Goal: Transaction & Acquisition: Book appointment/travel/reservation

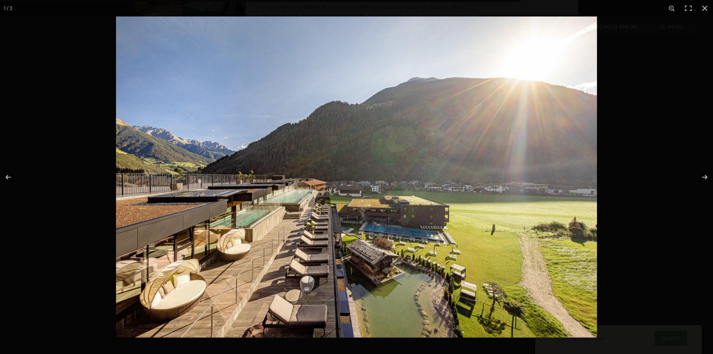
scroll to position [2790, 0]
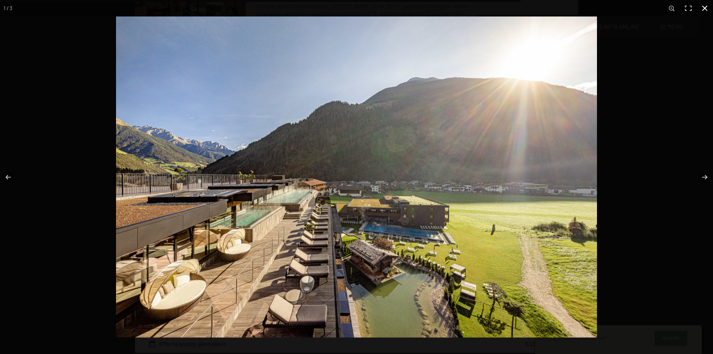
click at [709, 7] on button "button" at bounding box center [705, 8] width 16 height 16
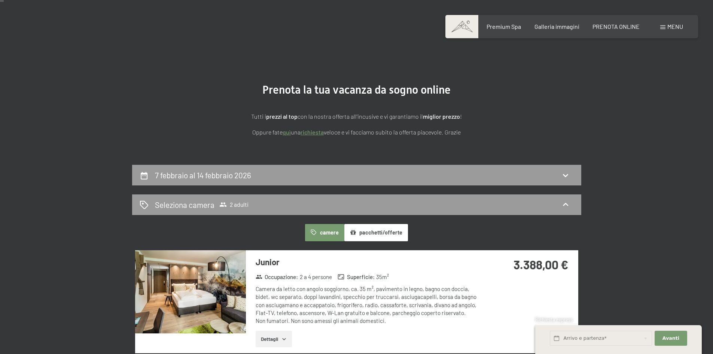
scroll to position [0, 0]
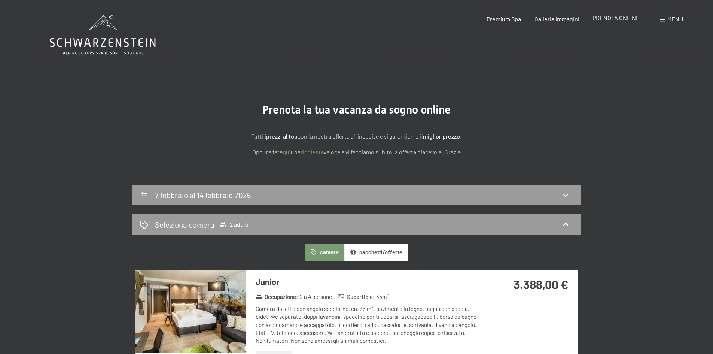
click at [596, 17] on span "PRENOTA ONLINE" at bounding box center [616, 17] width 47 height 7
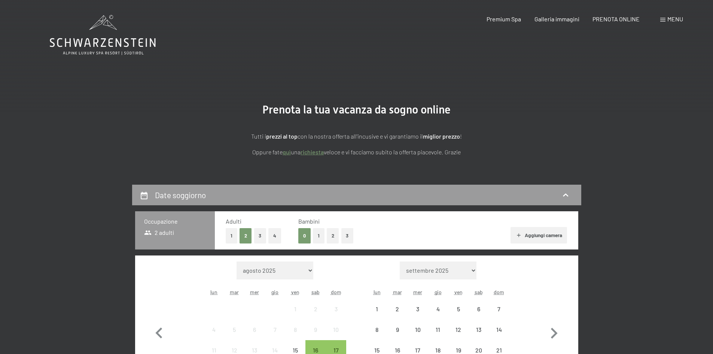
scroll to position [112, 0]
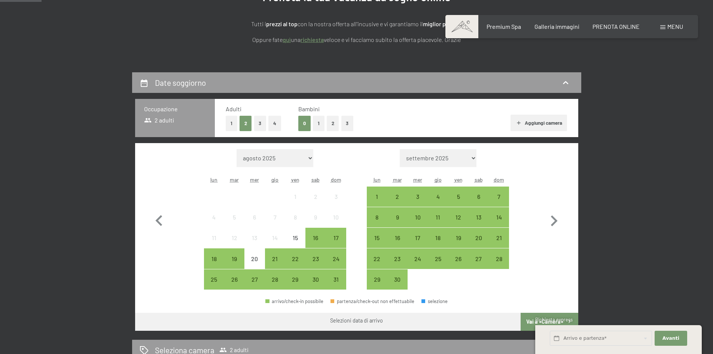
click at [331, 125] on button "2" at bounding box center [333, 123] width 12 height 15
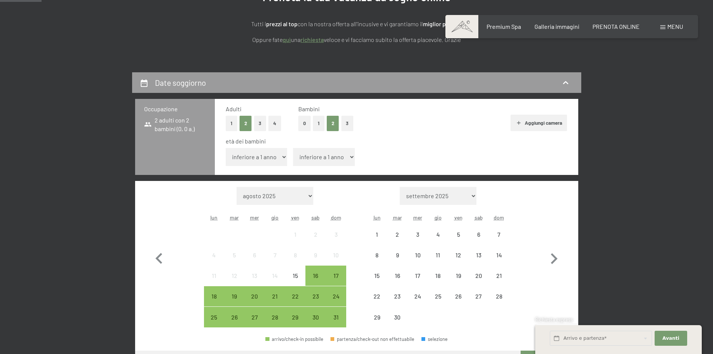
click at [260, 152] on select "inferiore a 1 anno 1 anno 2 anni 3 anni 4 anni 5 anni 6 anni 7 anni 8 anni 9 an…" at bounding box center [257, 157] width 62 height 18
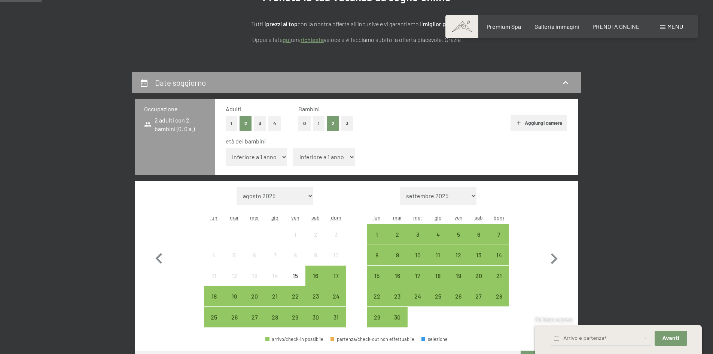
select select "10"
click at [226, 148] on select "inferiore a 1 anno 1 anno 2 anni 3 anni 4 anni 5 anni 6 anni 7 anni 8 anni 9 an…" at bounding box center [257, 157] width 62 height 18
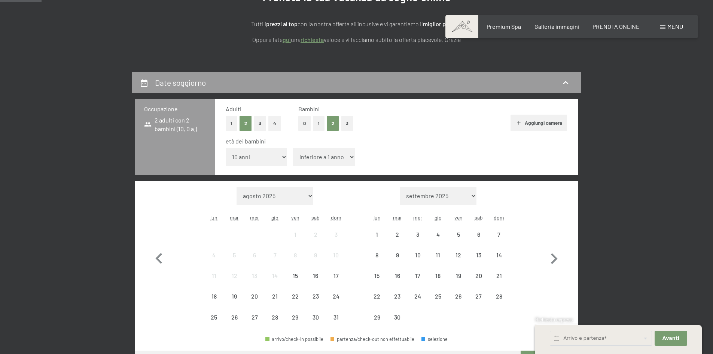
click at [310, 154] on select "inferiore a 1 anno 1 anno 2 anni 3 anni 4 anni 5 anni 6 anni 7 anni 8 anni 9 an…" at bounding box center [324, 157] width 62 height 18
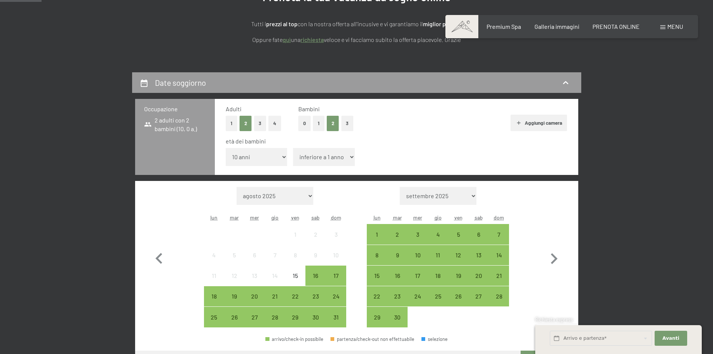
select select "6"
click at [293, 148] on select "inferiore a 1 anno 1 anno 2 anni 3 anni 4 anni 5 anni 6 anni 7 anni 8 anni 9 an…" at bounding box center [324, 157] width 62 height 18
click at [554, 260] on icon "button" at bounding box center [554, 258] width 7 height 11
select select "[DATE]"
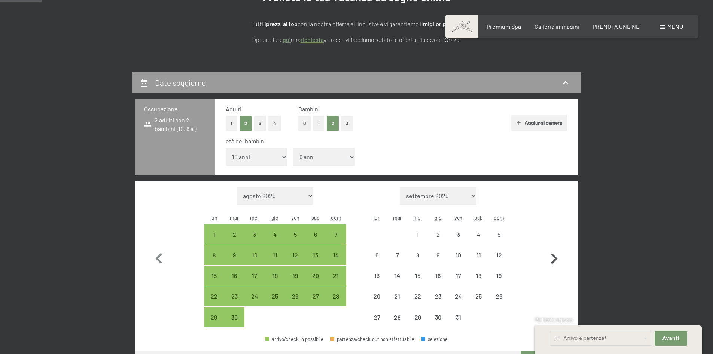
click at [554, 260] on icon "button" at bounding box center [554, 258] width 7 height 11
select select "[DATE]"
select select "2025-11-01"
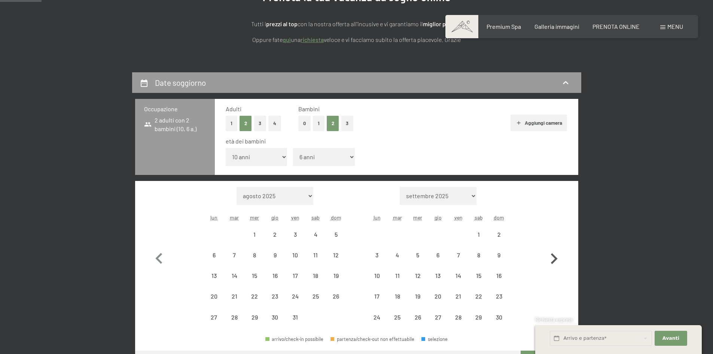
click at [554, 260] on icon "button" at bounding box center [554, 258] width 7 height 11
select select "2025-11-01"
select select "2025-12-01"
select select "2025-11-01"
select select "2025-12-01"
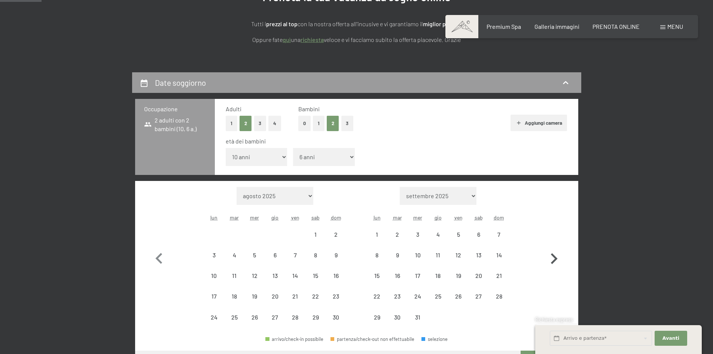
select select "2025-11-01"
select select "2025-12-01"
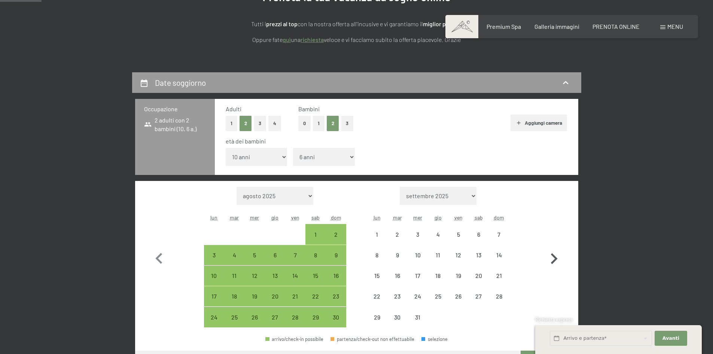
click at [554, 260] on icon "button" at bounding box center [554, 258] width 7 height 11
select select "2025-12-01"
select select "2026-01-01"
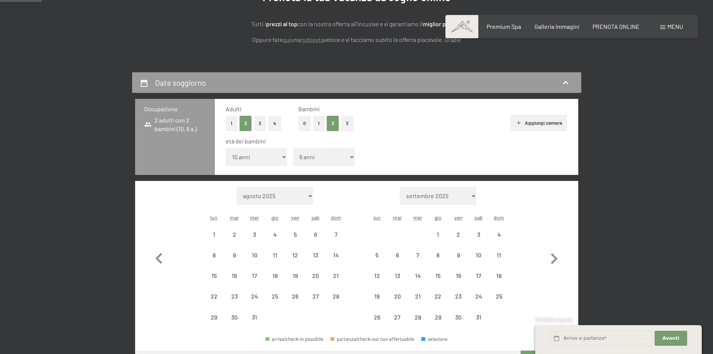
select select "2025-12-01"
select select "2026-01-01"
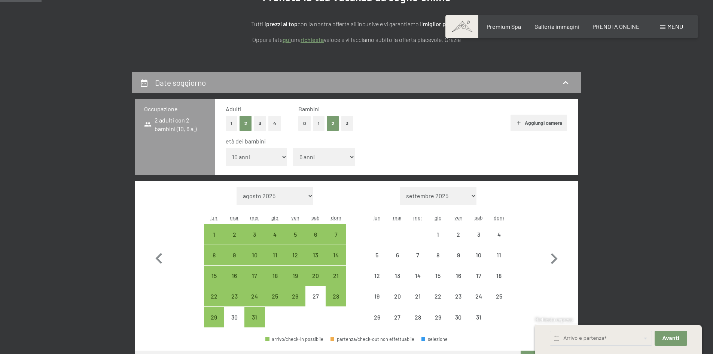
select select "2025-12-01"
select select "2026-01-01"
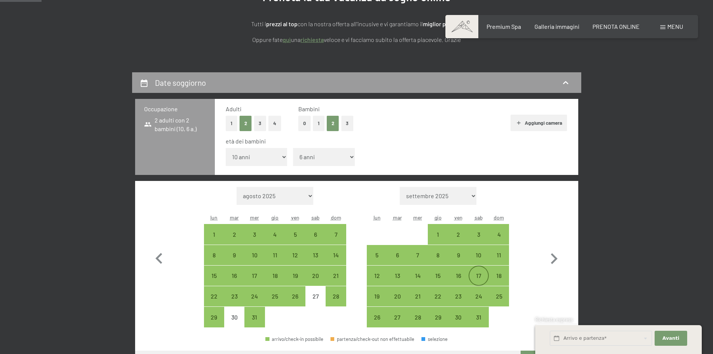
click at [477, 278] on div "17" at bounding box center [478, 282] width 19 height 19
select select "2025-12-01"
select select "2026-01-01"
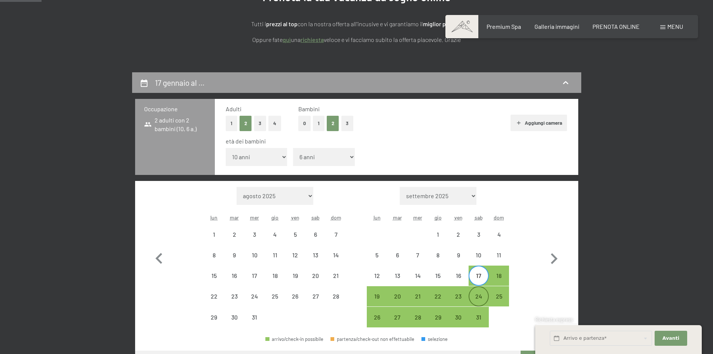
click at [477, 294] on div "24" at bounding box center [478, 302] width 19 height 19
select select "2025-12-01"
select select "2026-01-01"
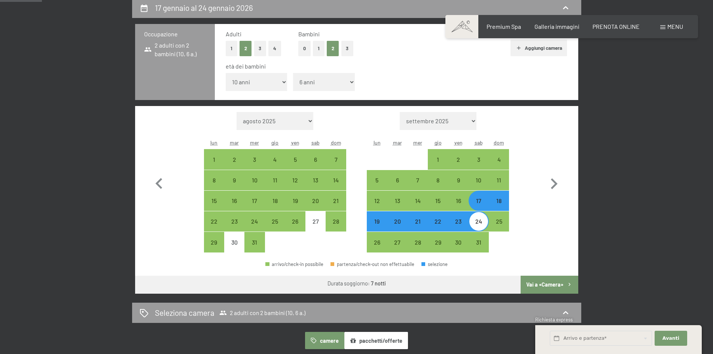
scroll to position [225, 0]
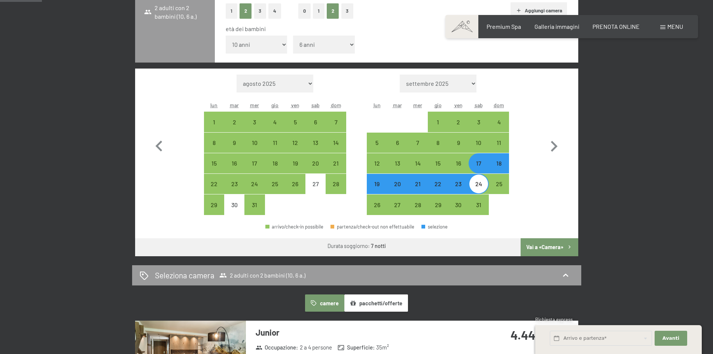
click at [551, 246] on button "Vai a «Camera»" at bounding box center [549, 247] width 57 height 18
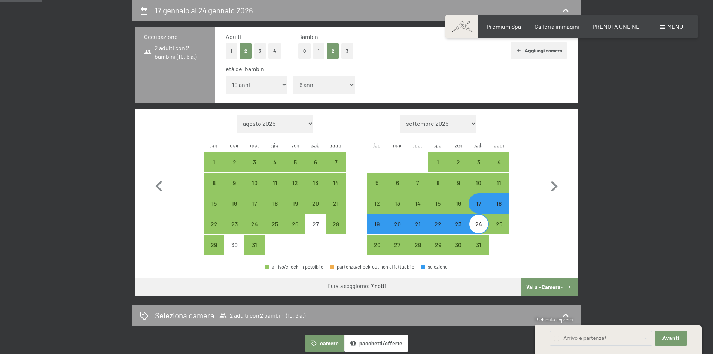
select select "[DATE]"
select select "2026-01-01"
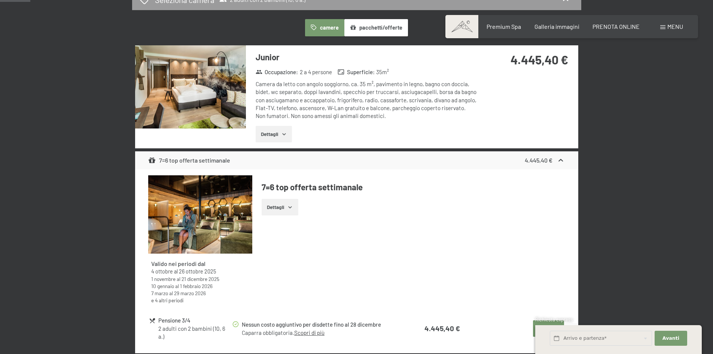
scroll to position [0, 0]
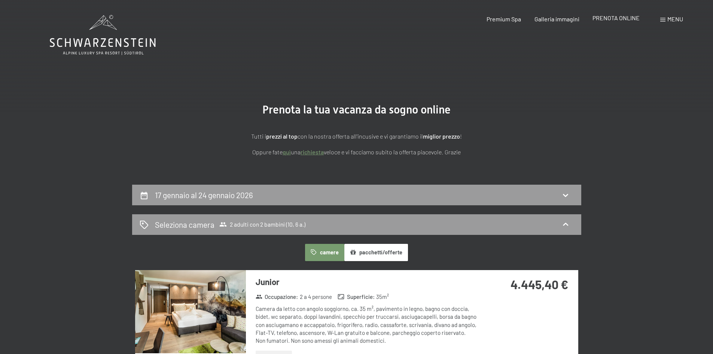
click at [609, 16] on span "PRENOTA ONLINE" at bounding box center [616, 17] width 47 height 7
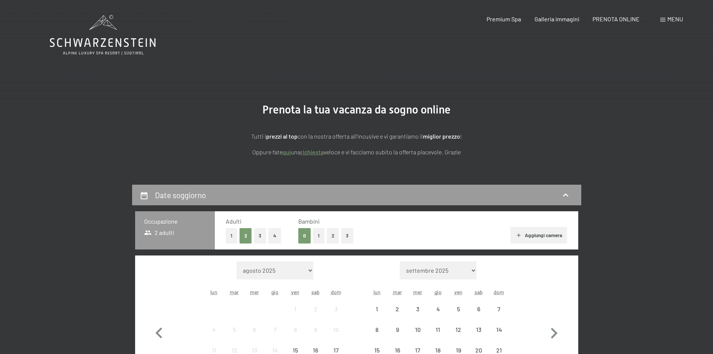
scroll to position [112, 0]
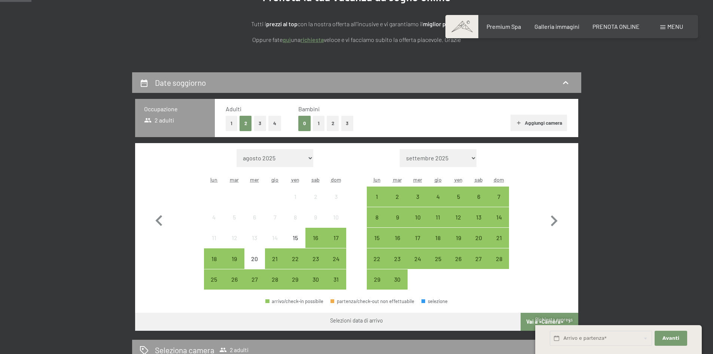
click at [336, 123] on button "2" at bounding box center [333, 123] width 12 height 15
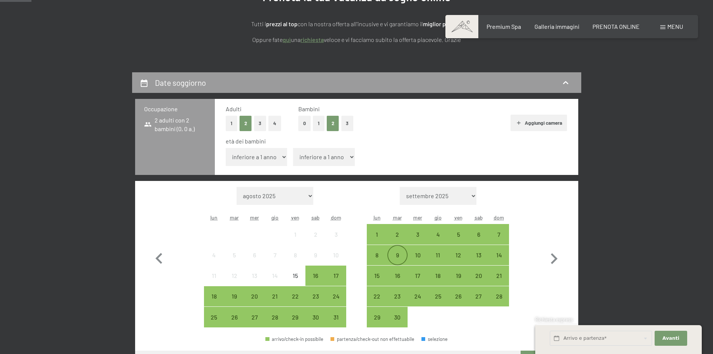
scroll to position [187, 0]
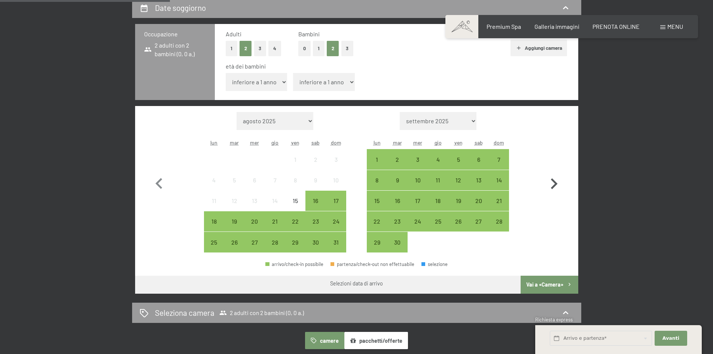
click at [555, 187] on icon "button" at bounding box center [554, 184] width 22 height 22
select select "[DATE]"
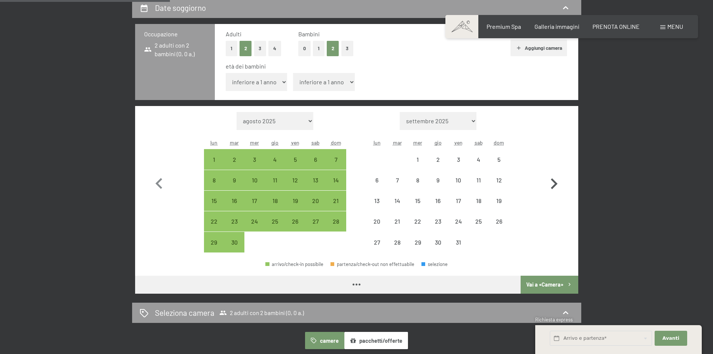
click at [554, 187] on icon "button" at bounding box center [554, 184] width 22 height 22
select select "[DATE]"
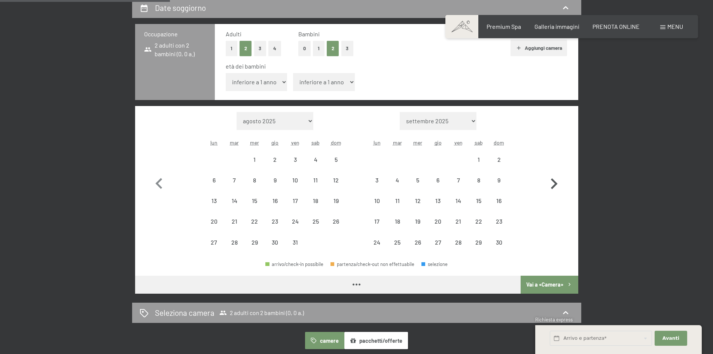
click at [554, 187] on icon "button" at bounding box center [554, 184] width 22 height 22
click at [554, 187] on icon "button" at bounding box center [554, 183] width 7 height 11
select select "[DATE]"
select select "2026-01-01"
select select "[DATE]"
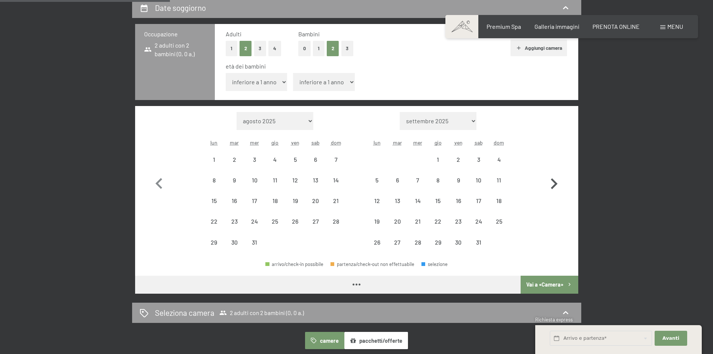
select select "2026-01-01"
click at [553, 187] on icon "button" at bounding box center [554, 183] width 7 height 11
select select "2026-01-01"
select select "2026-02-01"
select select "2026-01-01"
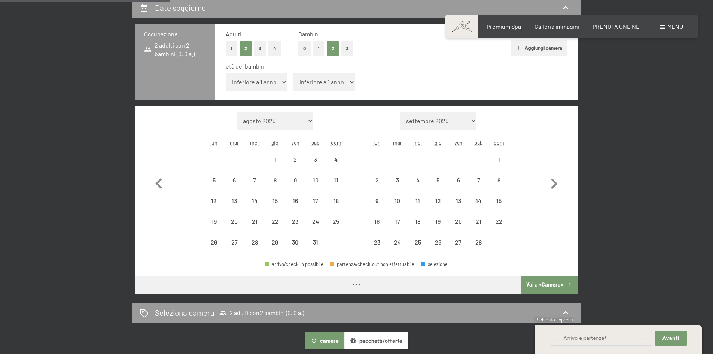
select select "2026-02-01"
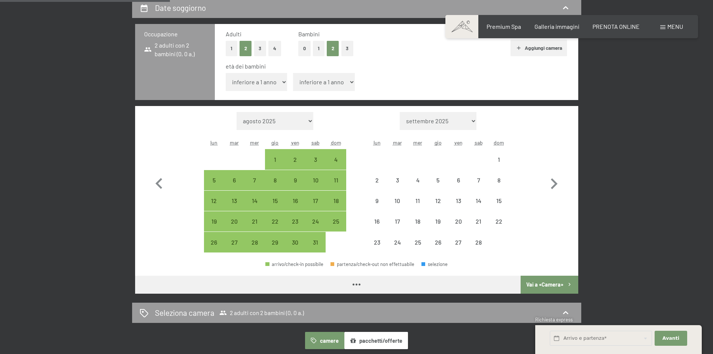
select select "2026-01-01"
select select "2026-02-01"
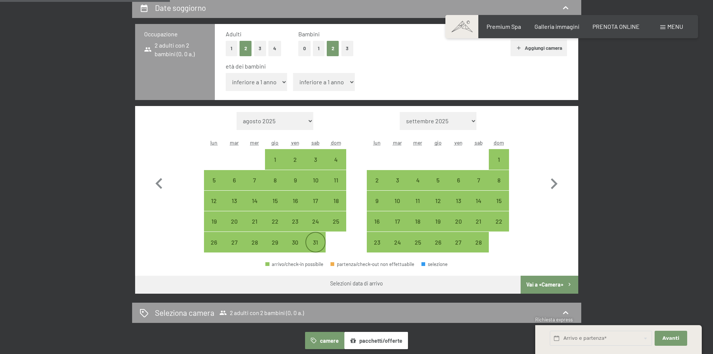
click at [312, 244] on div "31" at bounding box center [315, 248] width 19 height 19
select select "2026-01-01"
select select "2026-02-01"
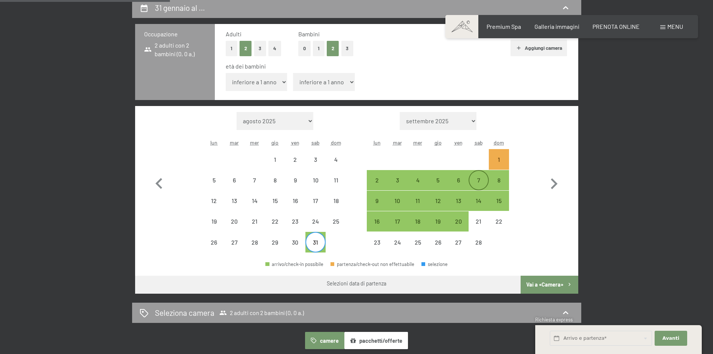
click at [477, 180] on div "7" at bounding box center [478, 186] width 19 height 19
select select "2026-01-01"
select select "2026-02-01"
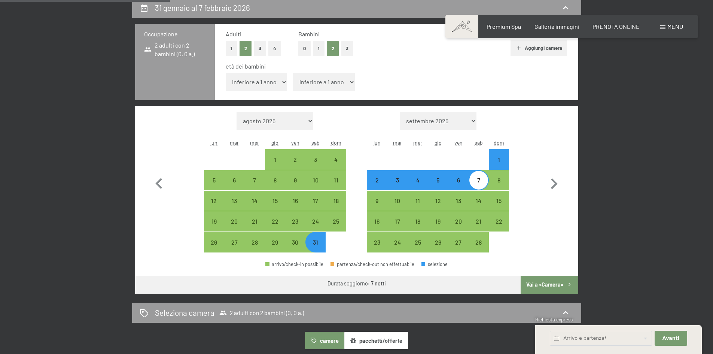
click at [545, 281] on button "Vai a «Camera»" at bounding box center [549, 285] width 57 height 18
select select "2026-01-01"
select select "2026-02-01"
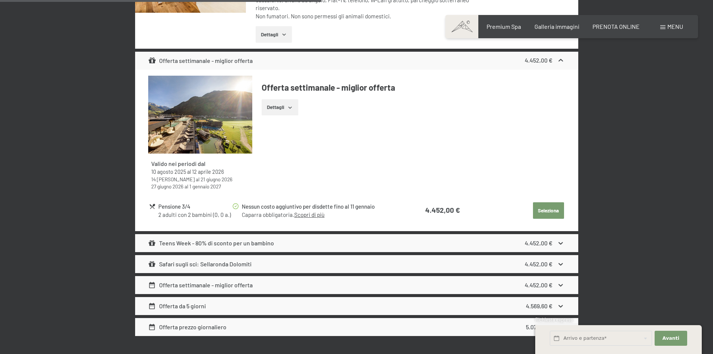
scroll to position [1382, 0]
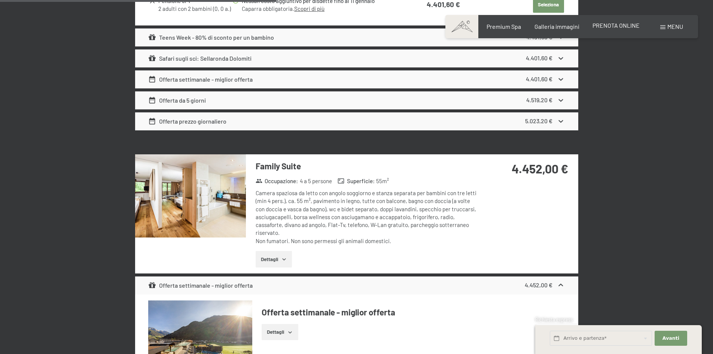
click at [619, 22] on span "PRENOTA ONLINE" at bounding box center [616, 25] width 47 height 7
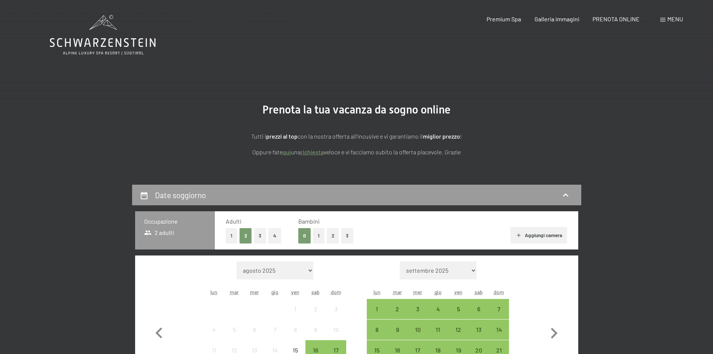
scroll to position [150, 0]
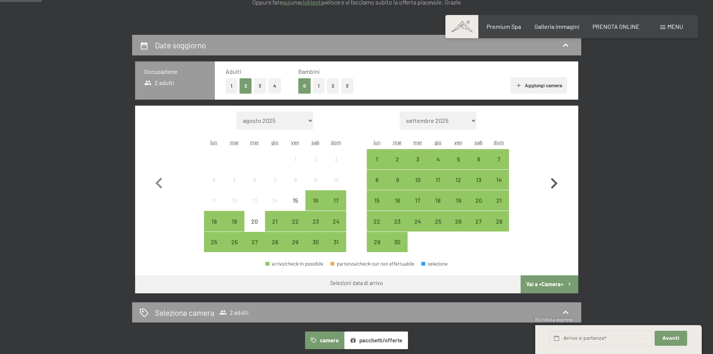
click at [548, 185] on icon "button" at bounding box center [554, 184] width 22 height 22
select select "[DATE]"
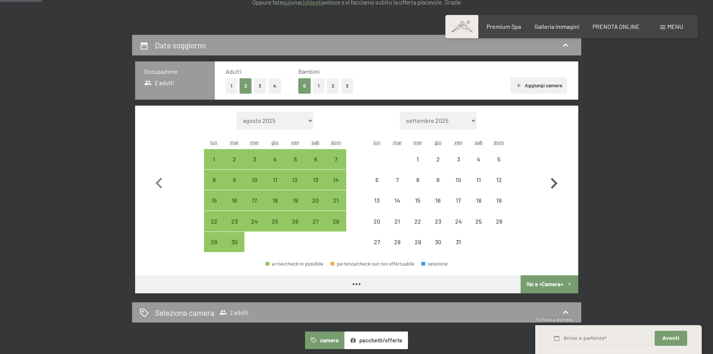
click at [551, 182] on icon "button" at bounding box center [554, 184] width 22 height 22
select select "[DATE]"
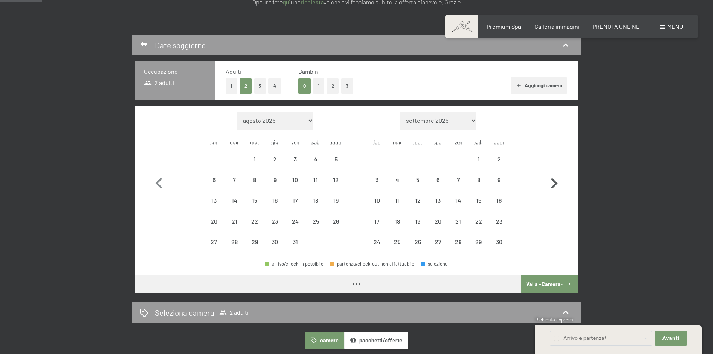
select select "2025-10-01"
select select "2025-11-01"
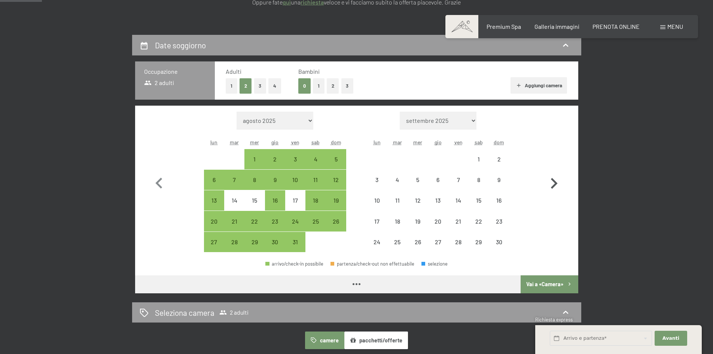
click at [551, 182] on icon "button" at bounding box center [554, 184] width 22 height 22
select select "2025-11-01"
select select "2025-12-01"
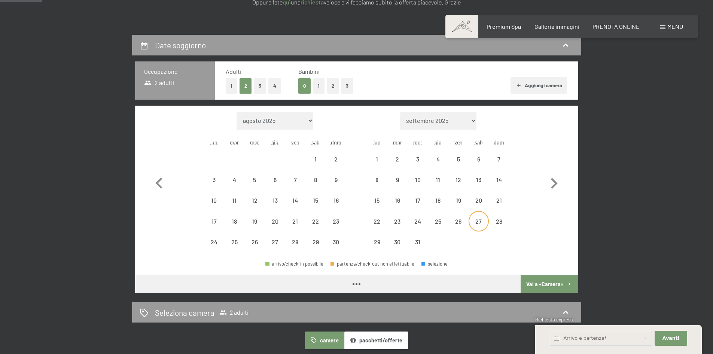
select select "2025-11-01"
select select "2025-12-01"
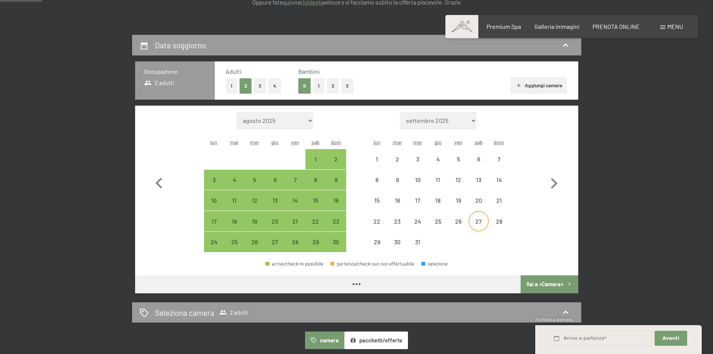
select select "2025-11-01"
select select "2025-12-01"
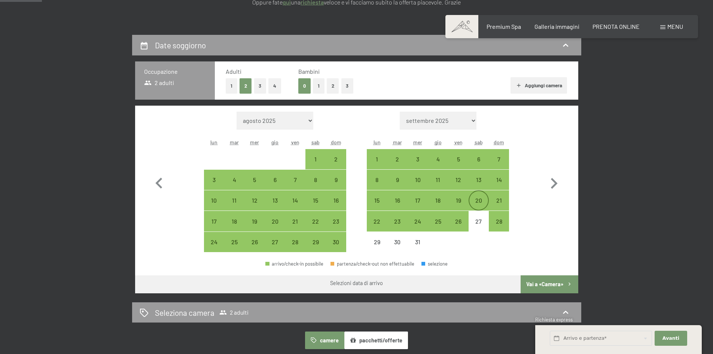
click at [477, 202] on div "20" at bounding box center [478, 206] width 19 height 19
select select "[DATE]"
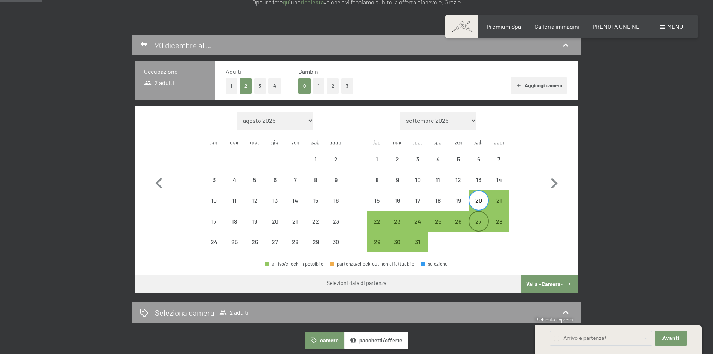
click at [480, 217] on div "27" at bounding box center [478, 221] width 19 height 19
select select "[DATE]"
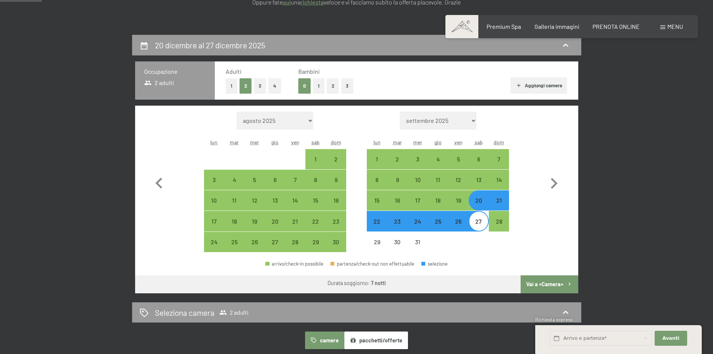
click at [334, 89] on button "2" at bounding box center [333, 85] width 12 height 15
select select "2025-11-01"
select select "[DATE]"
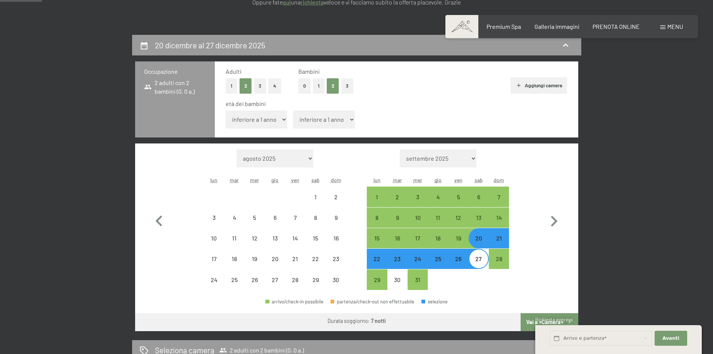
select select "[DATE]"
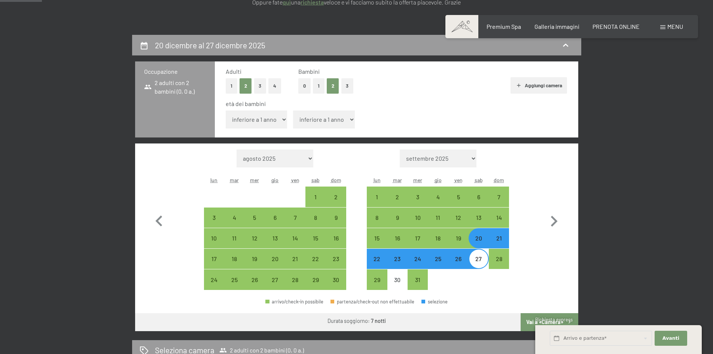
click at [276, 120] on select "inferiore a 1 anno 1 anno 2 anni 3 anni 4 anni 5 anni 6 anni 7 anni 8 anni 9 an…" at bounding box center [257, 119] width 62 height 18
select select "10"
click at [226, 110] on select "inferiore a 1 anno 1 anno 2 anni 3 anni 4 anni 5 anni 6 anni 7 anni 8 anni 9 an…" at bounding box center [257, 119] width 62 height 18
select select "[DATE]"
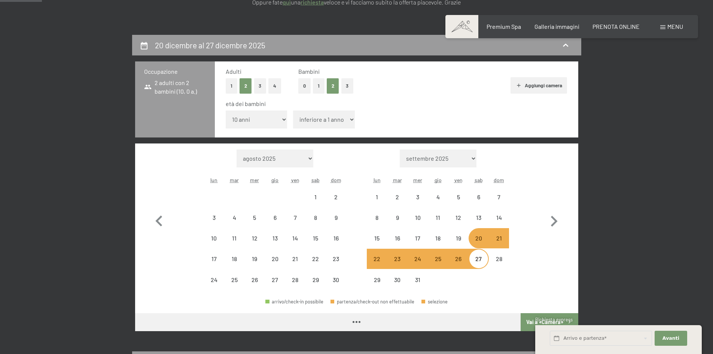
click at [332, 118] on select "inferiore a 1 anno 1 anno 2 anni 3 anni 4 anni 5 anni 6 anni 7 anni 8 anni 9 an…" at bounding box center [324, 119] width 62 height 18
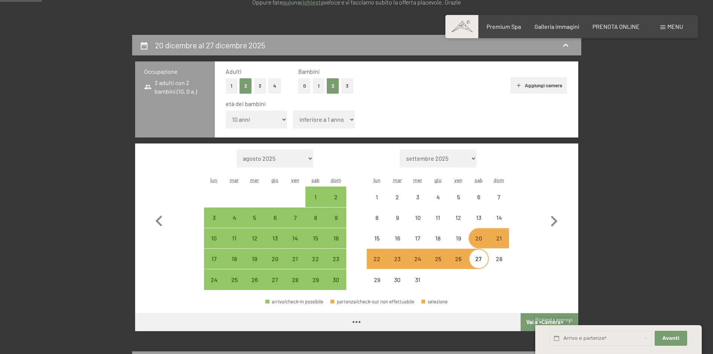
select select "[DATE]"
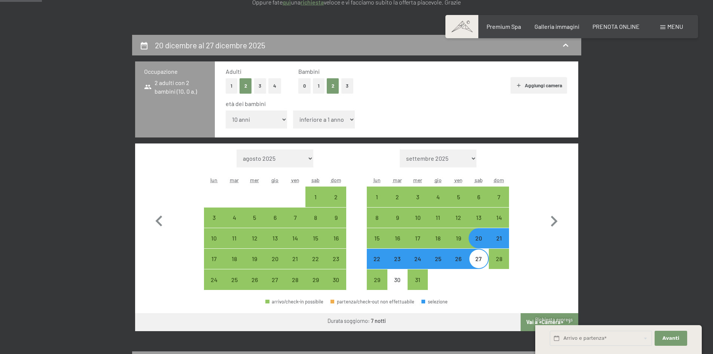
select select "6"
click at [293, 110] on select "inferiore a 1 anno 1 anno 2 anni 3 anni 4 anni 5 anni 6 anni 7 anni 8 anni 9 an…" at bounding box center [324, 119] width 62 height 18
select select "[DATE]"
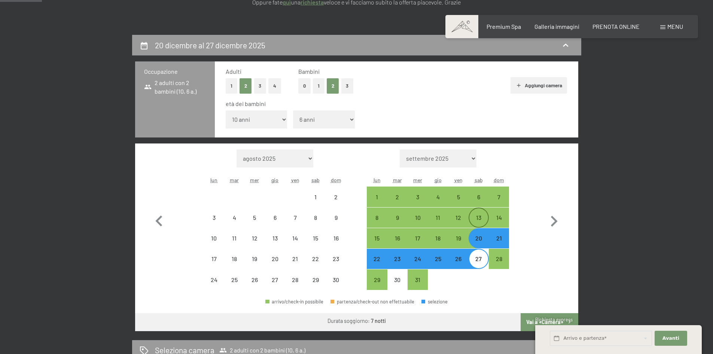
select select "[DATE]"
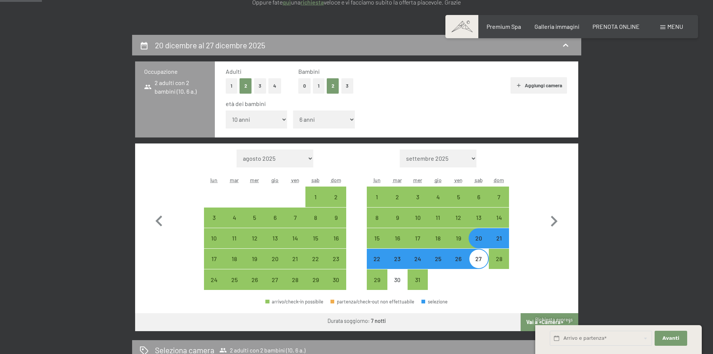
click at [480, 240] on div "20" at bounding box center [478, 244] width 19 height 19
select select "[DATE]"
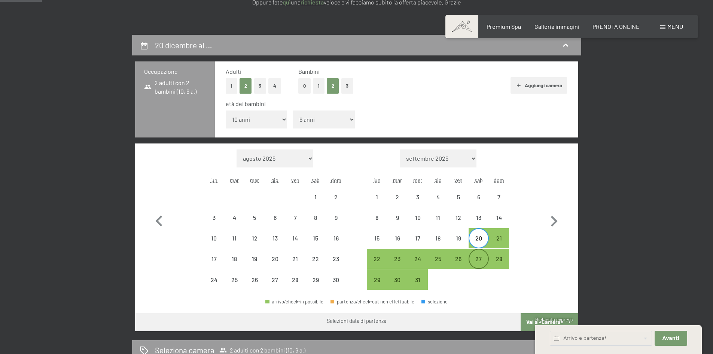
click at [480, 256] on div "27" at bounding box center [478, 265] width 19 height 19
select select "[DATE]"
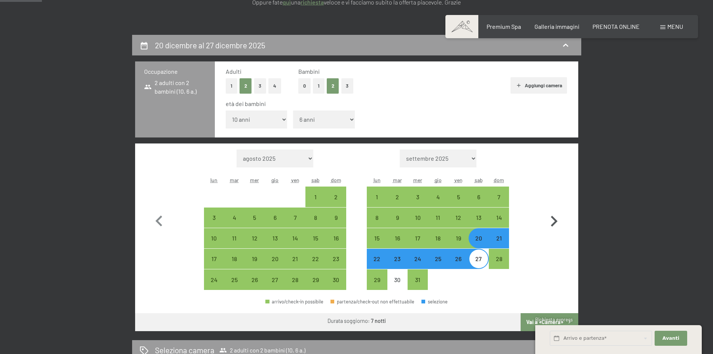
scroll to position [262, 0]
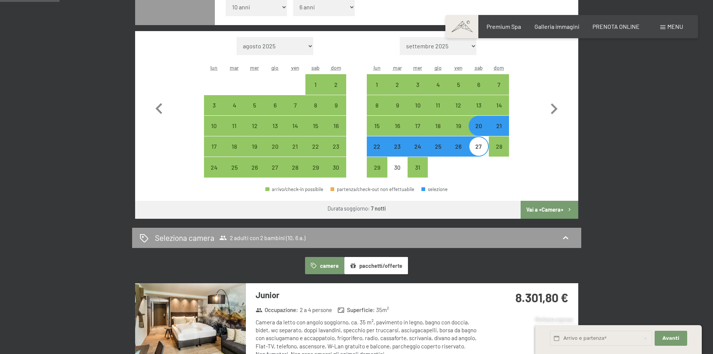
click at [551, 203] on button "Vai a «Camera»" at bounding box center [549, 210] width 57 height 18
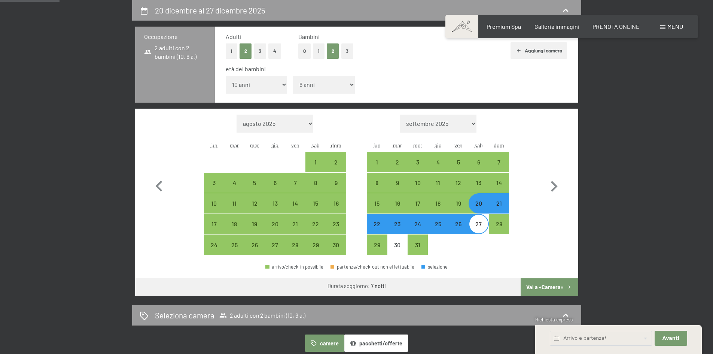
select select "[DATE]"
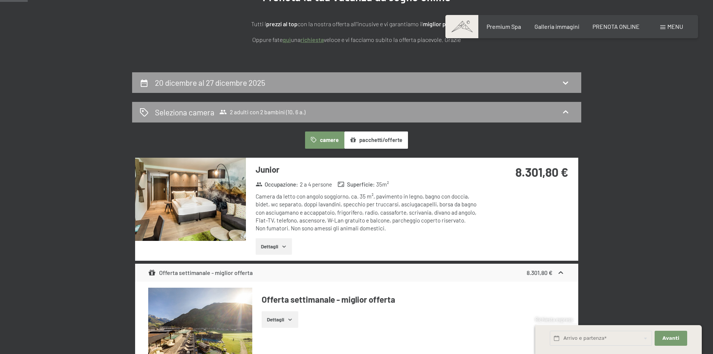
scroll to position [0, 0]
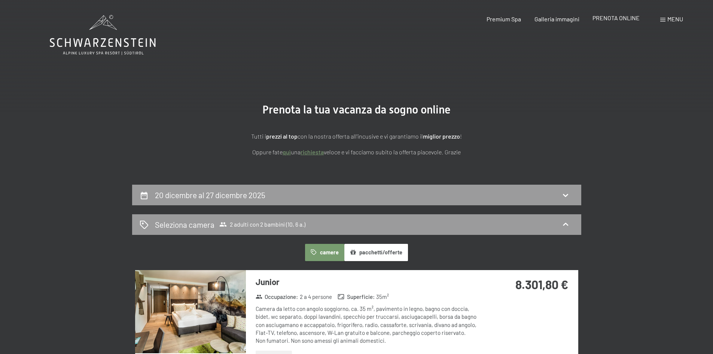
click at [607, 20] on span "PRENOTA ONLINE" at bounding box center [616, 17] width 47 height 7
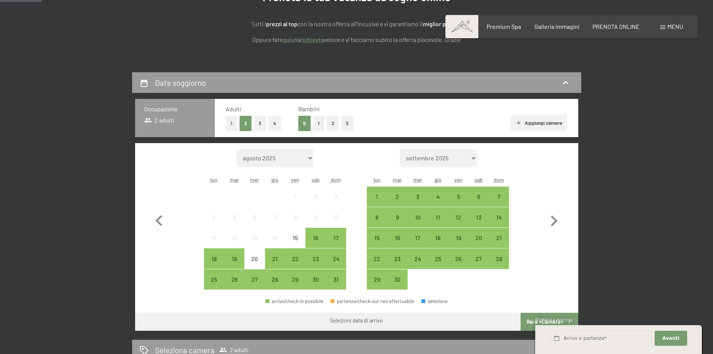
scroll to position [150, 0]
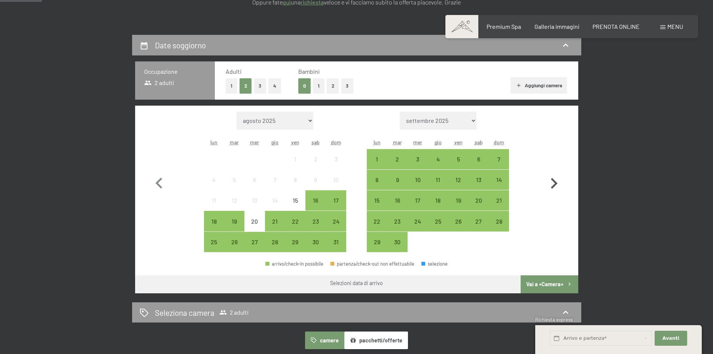
click at [551, 181] on icon "button" at bounding box center [554, 184] width 22 height 22
select select "2025-09-01"
select select "2025-10-01"
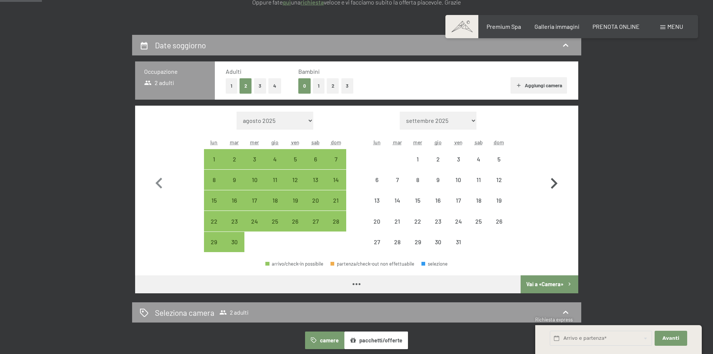
click at [551, 181] on icon "button" at bounding box center [554, 184] width 22 height 22
select select "2025-10-01"
select select "2025-11-01"
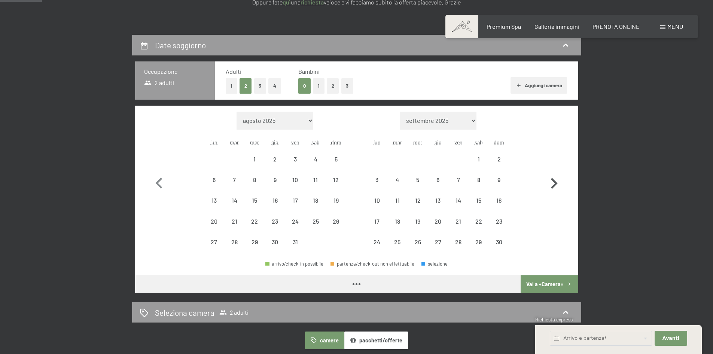
select select "[DATE]"
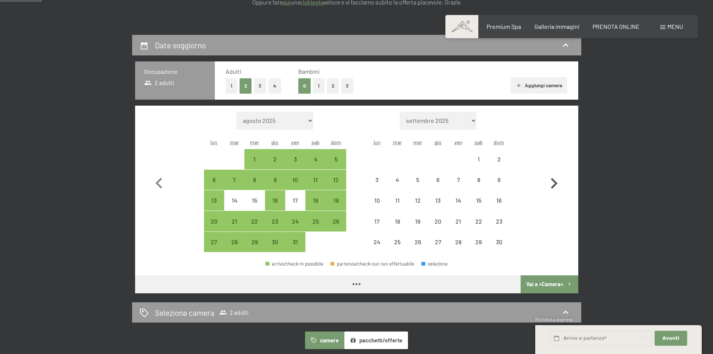
click at [551, 181] on icon "button" at bounding box center [554, 184] width 22 height 22
select select "[DATE]"
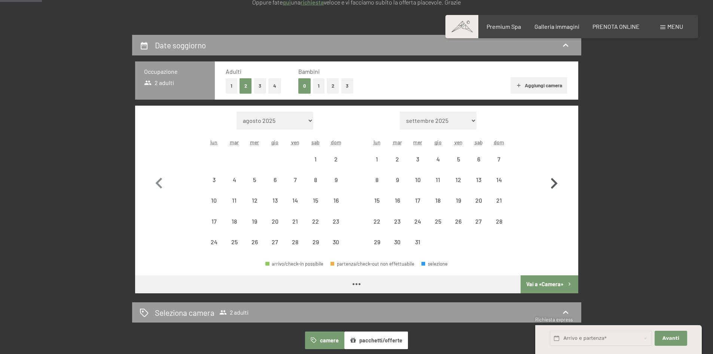
select select "[DATE]"
select select "2025-12-01"
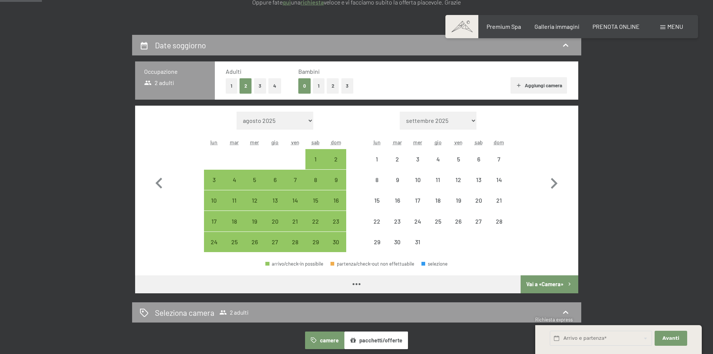
select select "2025-11-01"
select select "2025-12-01"
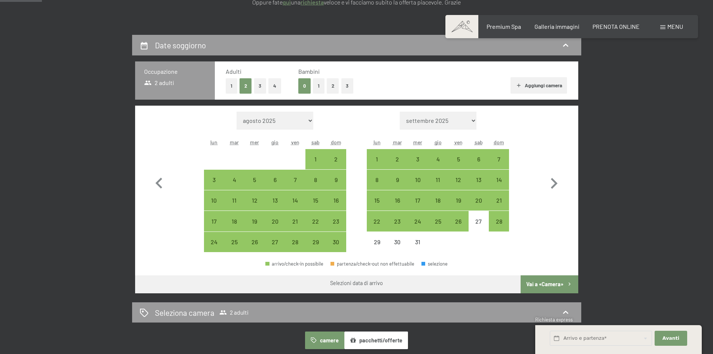
click at [337, 88] on button "2" at bounding box center [333, 85] width 12 height 15
select select "[DATE]"
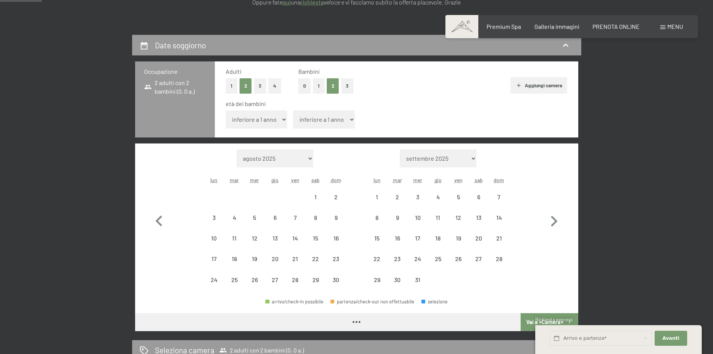
select select "[DATE]"
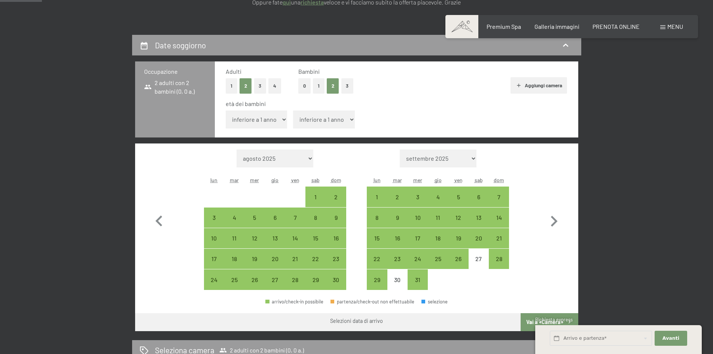
click at [274, 122] on select "inferiore a 1 anno 1 anno 2 anni 3 anni 4 anni 5 anni 6 anni 7 anni 8 anni 9 an…" at bounding box center [257, 119] width 62 height 18
select select "10"
click at [226, 110] on select "inferiore a 1 anno 1 anno 2 anni 3 anni 4 anni 5 anni 6 anni 7 anni 8 anni 9 an…" at bounding box center [257, 119] width 62 height 18
select select "[DATE]"
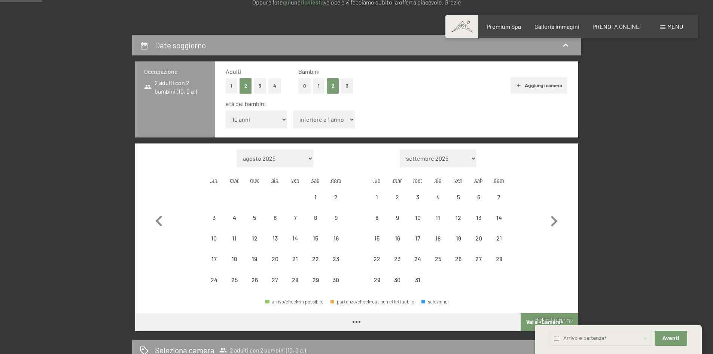
click at [329, 117] on select "inferiore a 1 anno 1 anno 2 anni 3 anni 4 anni 5 anni 6 anni 7 anni 8 anni 9 an…" at bounding box center [324, 119] width 62 height 18
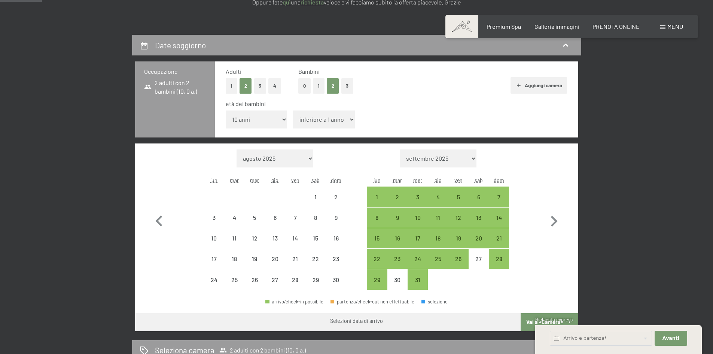
select select "[DATE]"
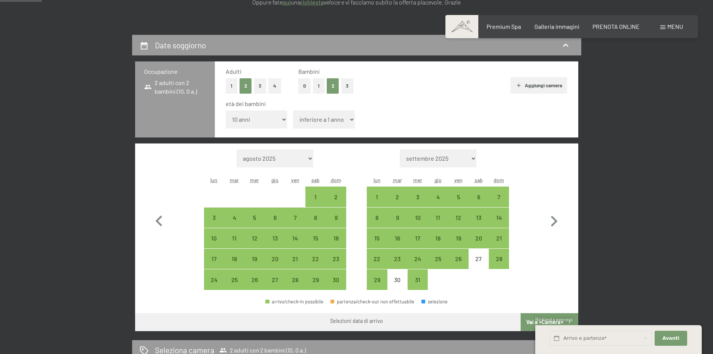
select select "6"
click at [293, 110] on select "inferiore a 1 anno 1 anno 2 anni 3 anni 4 anni 5 anni 6 anni 7 anni 8 anni 9 an…" at bounding box center [324, 119] width 62 height 18
select select "[DATE]"
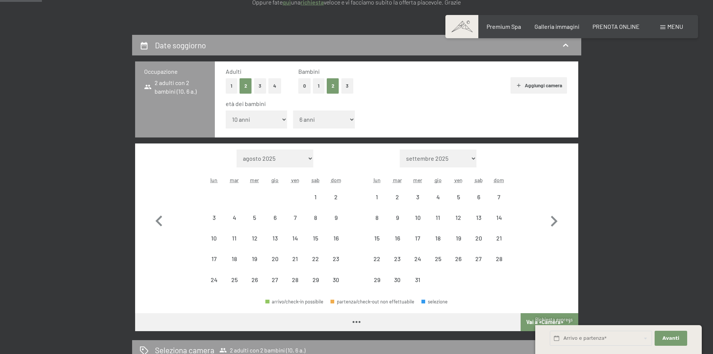
select select "[DATE]"
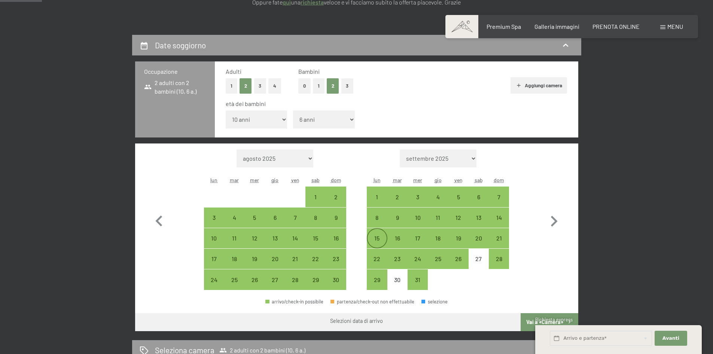
click at [373, 240] on div "15" at bounding box center [377, 244] width 19 height 19
select select "[DATE]"
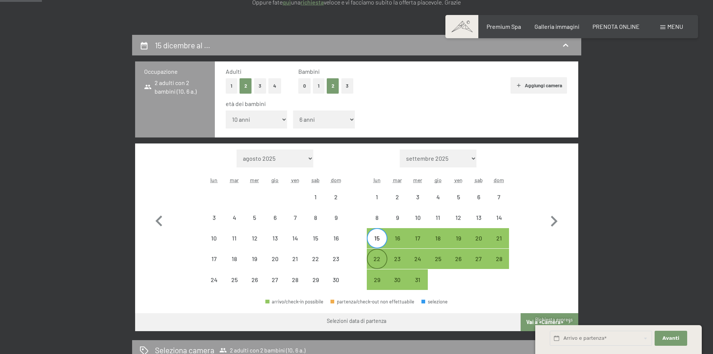
click at [372, 260] on div "22" at bounding box center [377, 265] width 19 height 19
select select "[DATE]"
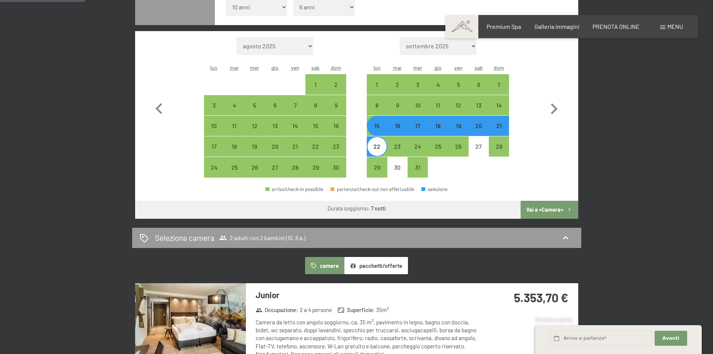
scroll to position [299, 0]
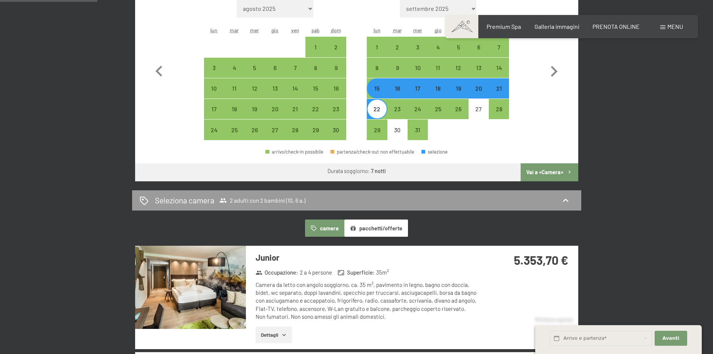
click at [556, 173] on button "Vai a «Camera»" at bounding box center [549, 172] width 57 height 18
select select "[DATE]"
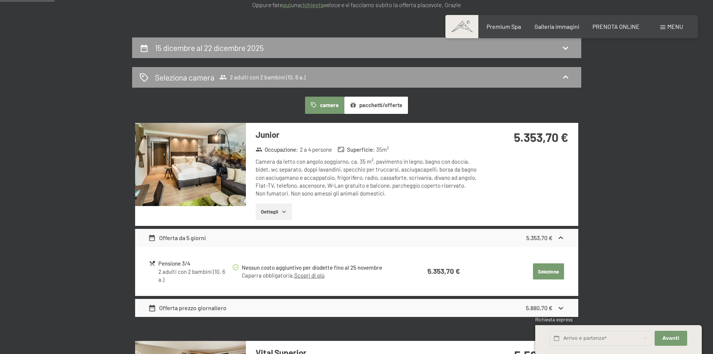
scroll to position [0, 0]
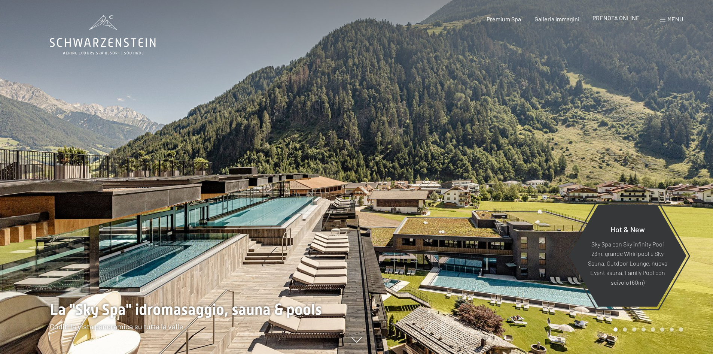
click at [634, 18] on span "PRENOTA ONLINE" at bounding box center [616, 17] width 47 height 7
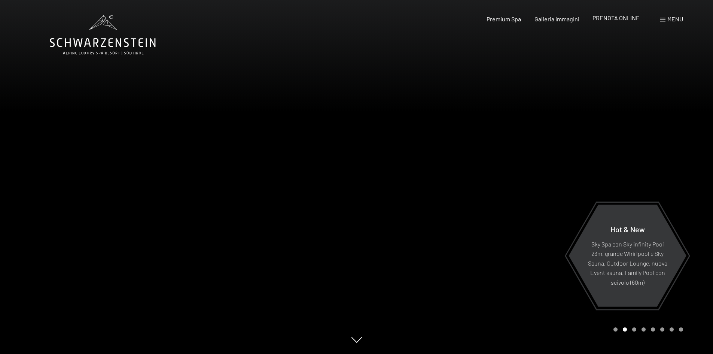
click at [609, 22] on div "PRENOTA ONLINE" at bounding box center [616, 18] width 47 height 8
click at [608, 19] on span "PRENOTA ONLINE" at bounding box center [616, 17] width 47 height 7
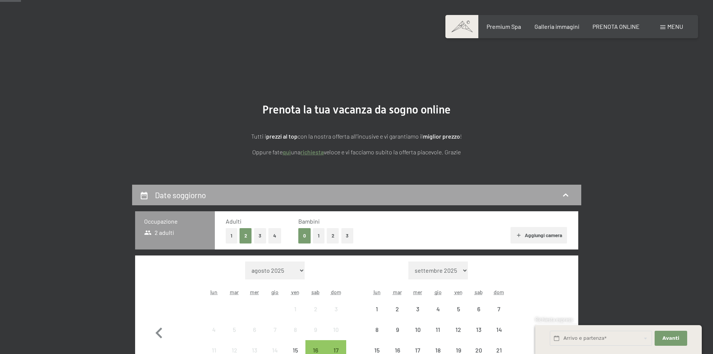
scroll to position [75, 0]
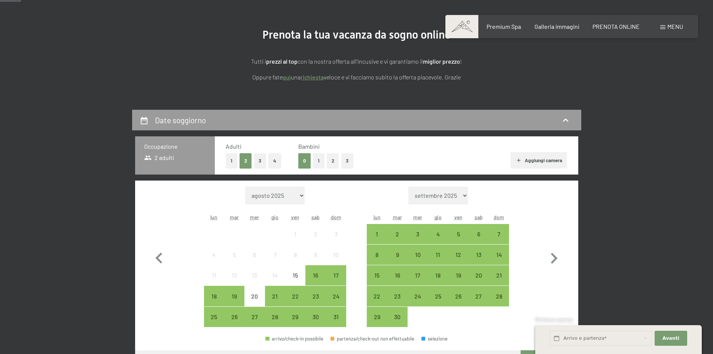
click at [337, 160] on button "2" at bounding box center [333, 160] width 12 height 15
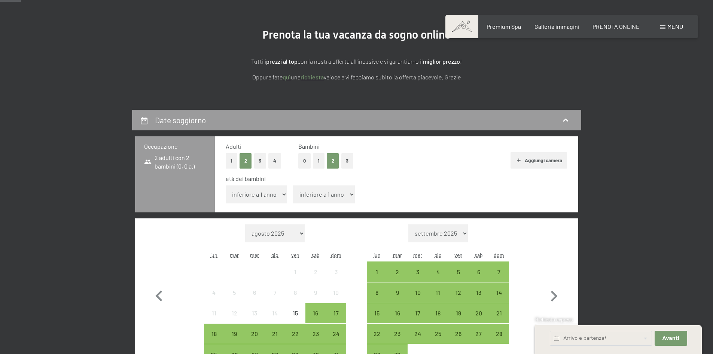
click at [276, 192] on select "inferiore a 1 anno 1 anno 2 anni 3 anni 4 anni 5 anni 6 anni 7 anni 8 anni 9 an…" at bounding box center [257, 194] width 62 height 18
select select "10"
click at [226, 185] on select "inferiore a 1 anno 1 anno 2 anni 3 anni 4 anni 5 anni 6 anni 7 anni 8 anni 9 an…" at bounding box center [257, 194] width 62 height 18
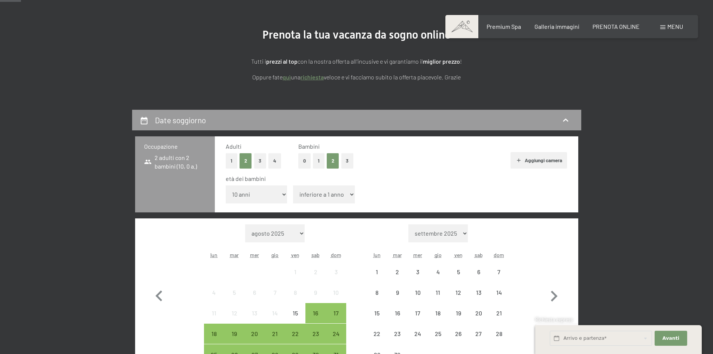
click at [322, 190] on select "inferiore a 1 anno 1 anno 2 anni 3 anni 4 anni 5 anni 6 anni 7 anni 8 anni 9 an…" at bounding box center [324, 194] width 62 height 18
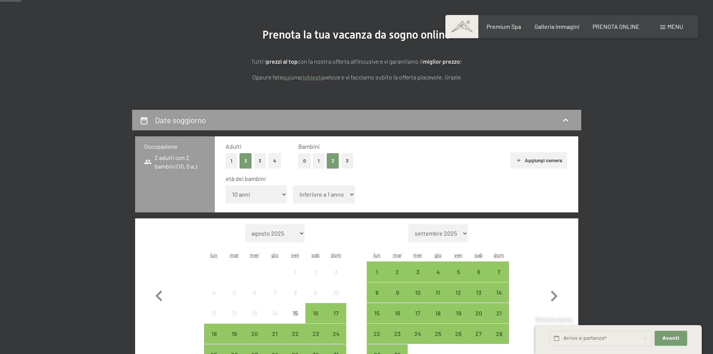
select select "6"
click at [293, 185] on select "inferiore a 1 anno 1 anno 2 anni 3 anni 4 anni 5 anni 6 anni 7 anni 8 anni 9 an…" at bounding box center [324, 194] width 62 height 18
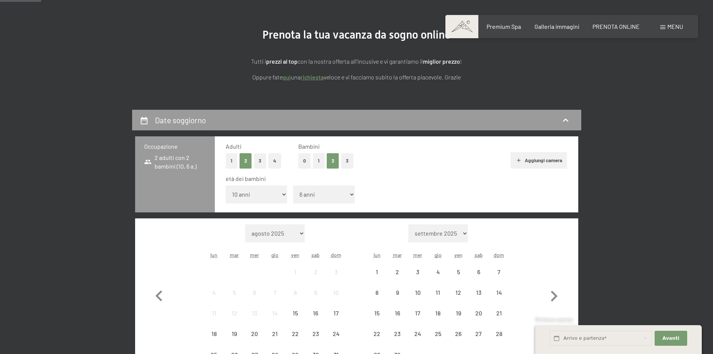
scroll to position [187, 0]
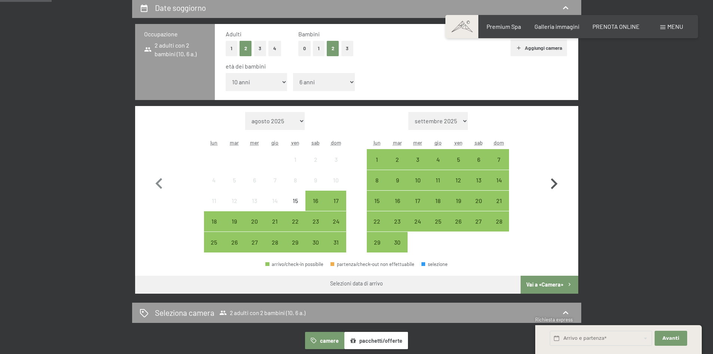
click at [550, 186] on icon "button" at bounding box center [554, 184] width 22 height 22
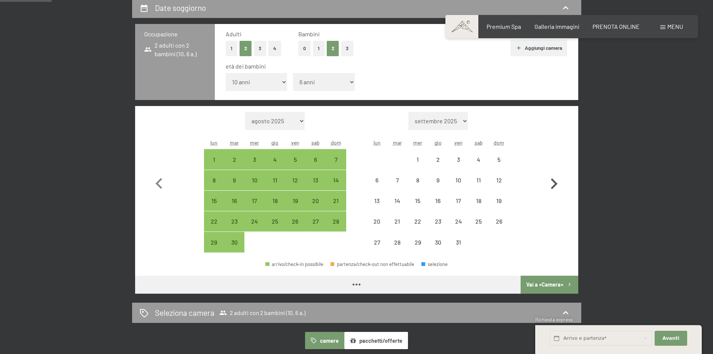
click at [549, 186] on icon "button" at bounding box center [554, 184] width 22 height 22
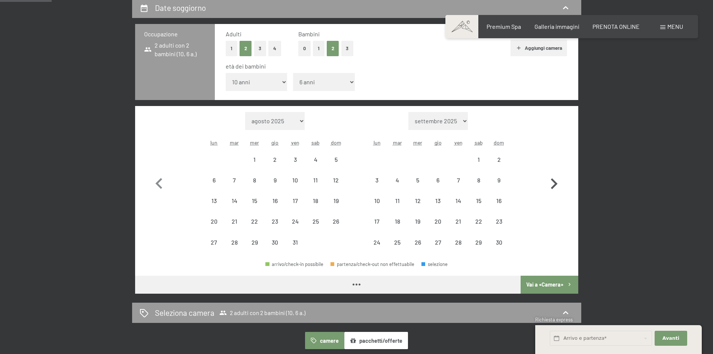
click at [549, 186] on icon "button" at bounding box center [554, 184] width 22 height 22
select select "[DATE]"
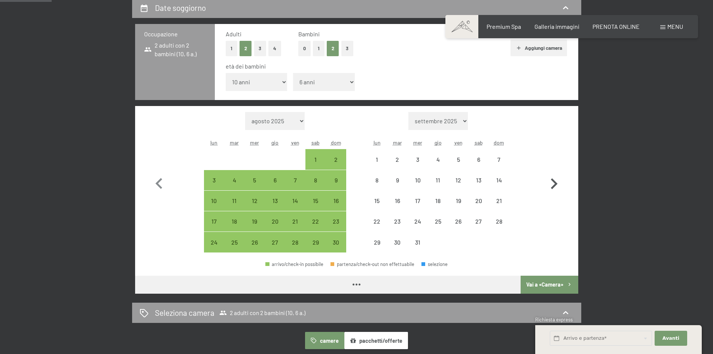
select select "[DATE]"
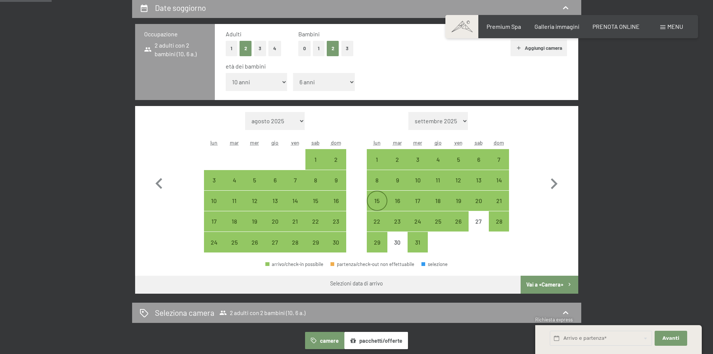
click at [371, 201] on div "15" at bounding box center [377, 207] width 19 height 19
select select "[DATE]"
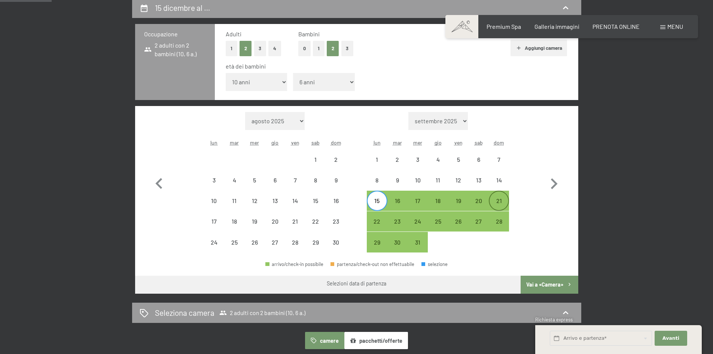
click at [502, 205] on div "21" at bounding box center [499, 207] width 19 height 19
select select "[DATE]"
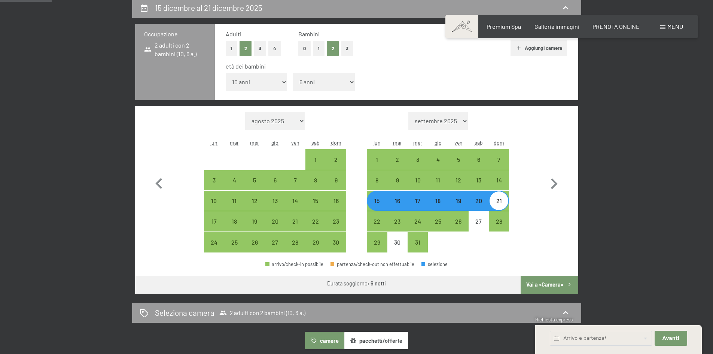
click at [536, 279] on button "Vai a «Camera»" at bounding box center [549, 285] width 57 height 18
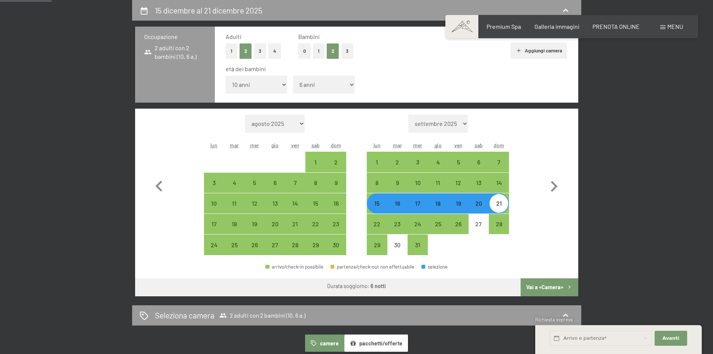
select select "[DATE]"
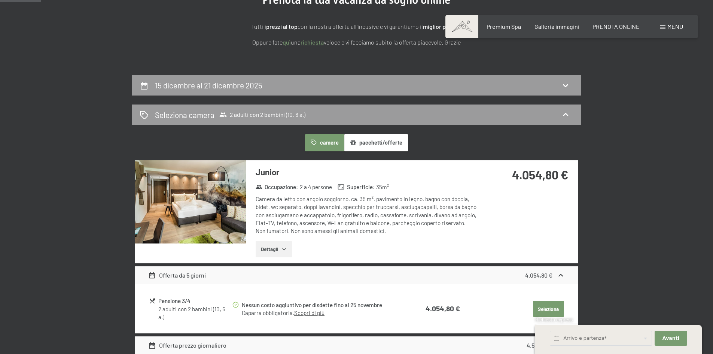
scroll to position [0, 0]
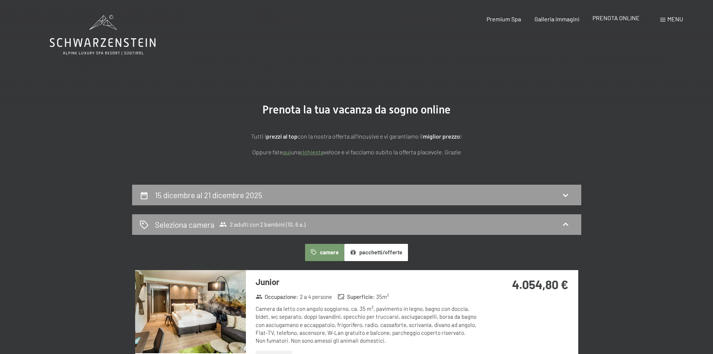
click at [618, 16] on span "PRENOTA ONLINE" at bounding box center [616, 17] width 47 height 7
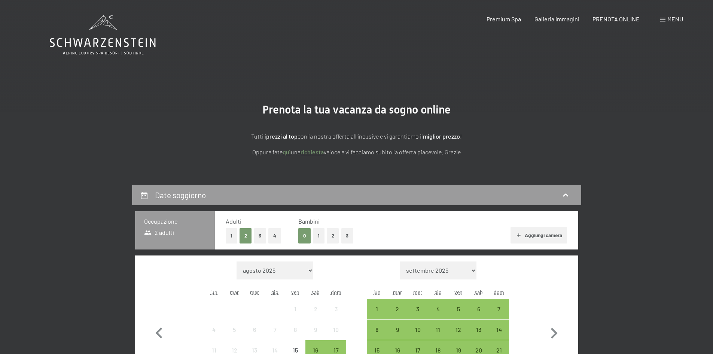
click at [330, 239] on button "2" at bounding box center [333, 235] width 12 height 15
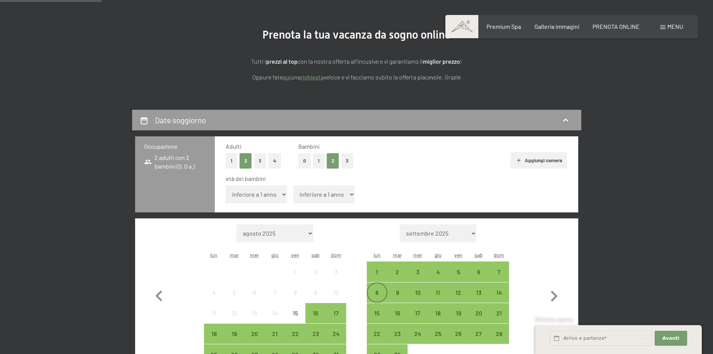
scroll to position [112, 0]
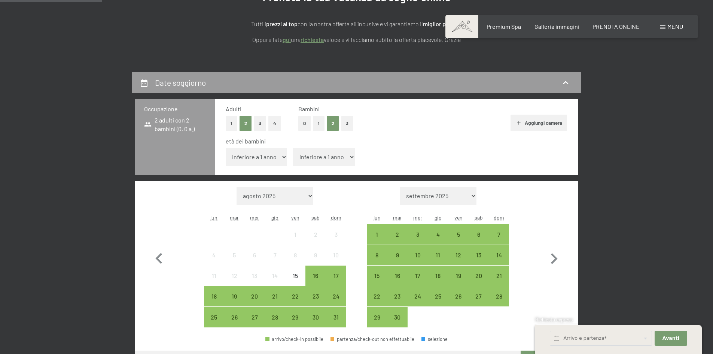
click at [270, 161] on select "inferiore a 1 anno 1 anno 2 anni 3 anni 4 anni 5 anni 6 anni 7 anni 8 anni 9 an…" at bounding box center [257, 157] width 62 height 18
click at [551, 263] on icon "button" at bounding box center [554, 258] width 7 height 11
select select "[DATE]"
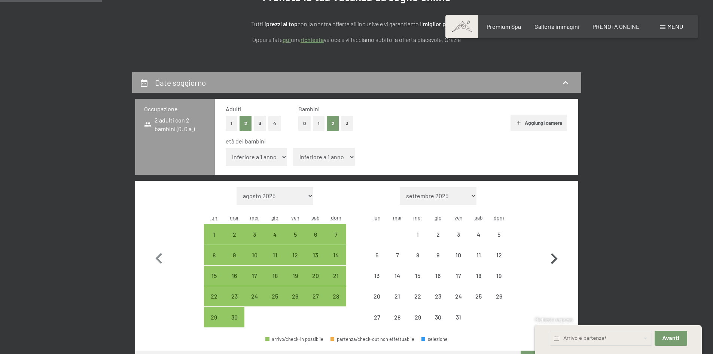
click at [551, 263] on icon "button" at bounding box center [554, 258] width 7 height 11
select select "[DATE]"
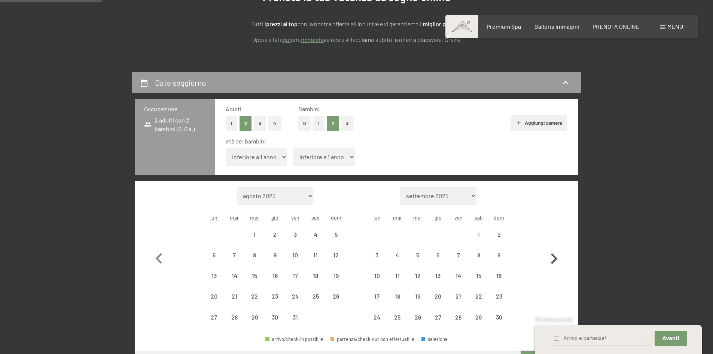
click at [551, 263] on icon "button" at bounding box center [554, 258] width 7 height 11
select select "[DATE]"
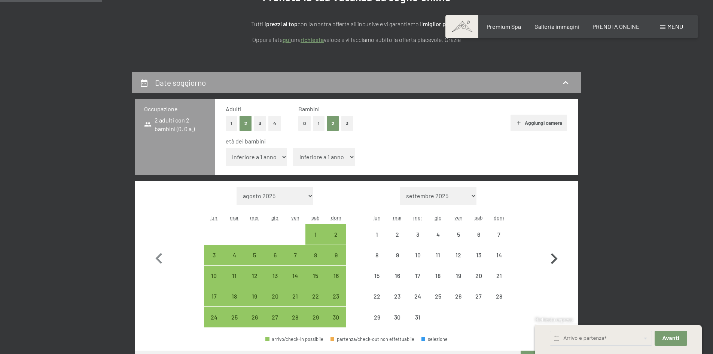
click at [551, 262] on icon "button" at bounding box center [554, 259] width 22 height 22
select select "[DATE]"
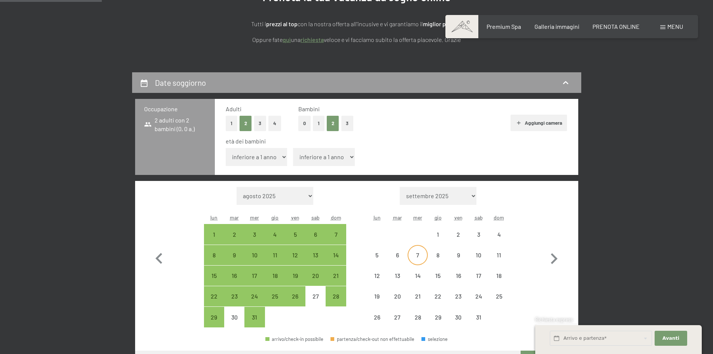
select select "[DATE]"
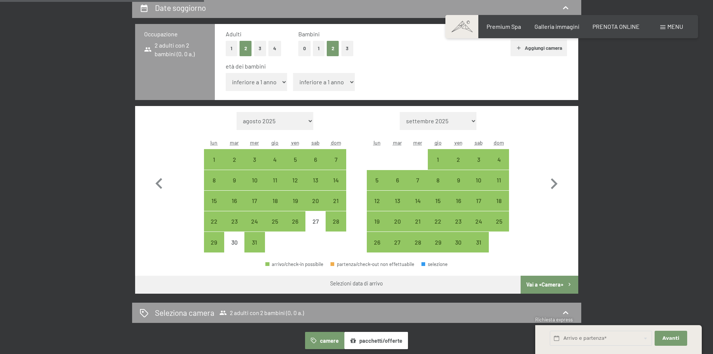
scroll to position [225, 0]
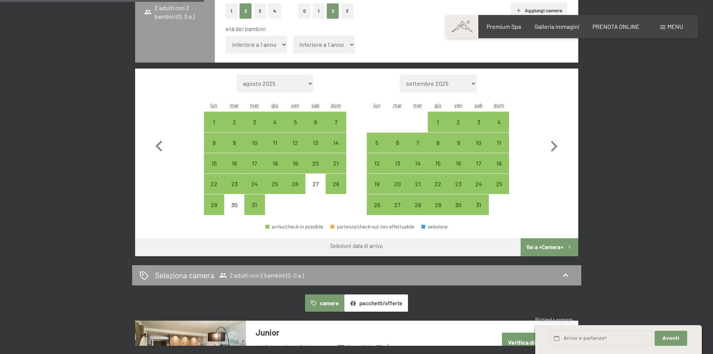
click at [253, 48] on select "inferiore a 1 anno 1 anno 2 anni 3 anni 4 anni 5 anni 6 anni 7 anni 8 anni 9 an…" at bounding box center [257, 45] width 62 height 18
select select "10"
click at [226, 36] on select "inferiore a 1 anno 1 anno 2 anni 3 anni 4 anni 5 anni 6 anni 7 anni 8 anni 9 an…" at bounding box center [257, 45] width 62 height 18
select select "[DATE]"
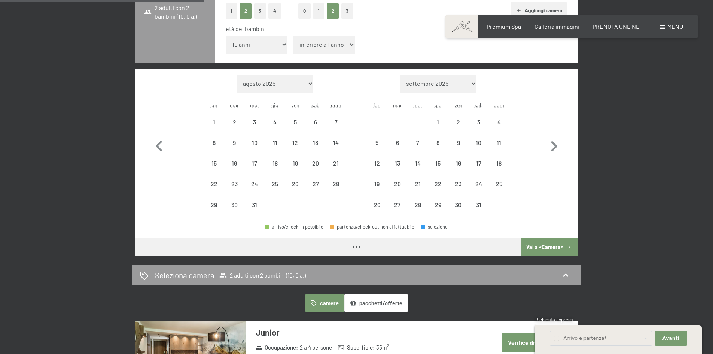
click at [326, 53] on select "inferiore a 1 anno 1 anno 2 anni 3 anni 4 anni 5 anni 6 anni 7 anni 8 anni 9 an…" at bounding box center [324, 45] width 62 height 18
select select "[DATE]"
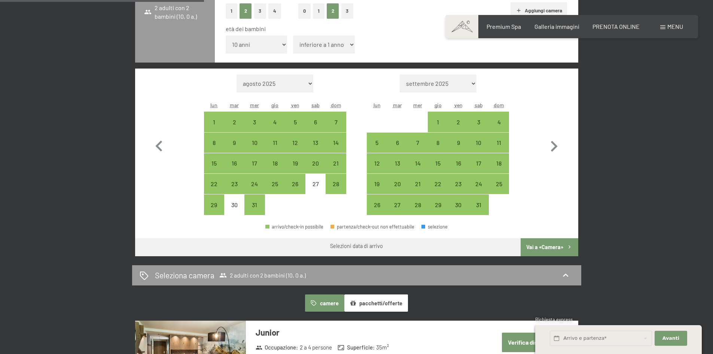
select select "6"
click at [293, 36] on select "inferiore a 1 anno 1 anno 2 anni 3 anni 4 anni 5 anni 6 anni 7 anni 8 anni 9 an…" at bounding box center [324, 45] width 62 height 18
select select "[DATE]"
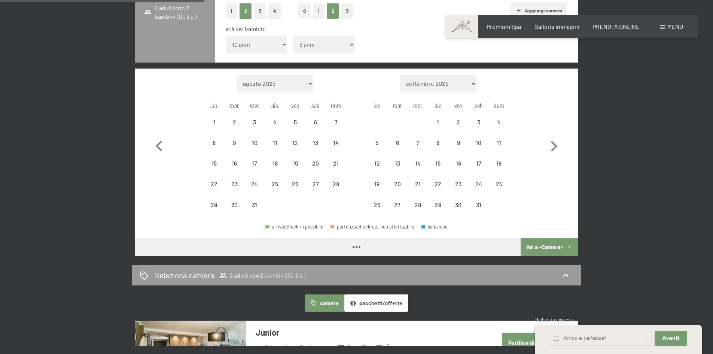
select select "[DATE]"
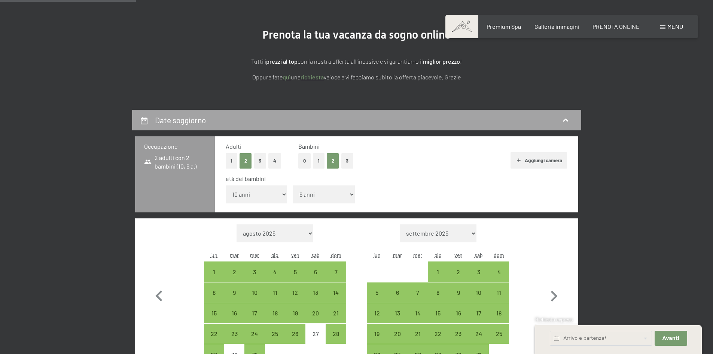
scroll to position [187, 0]
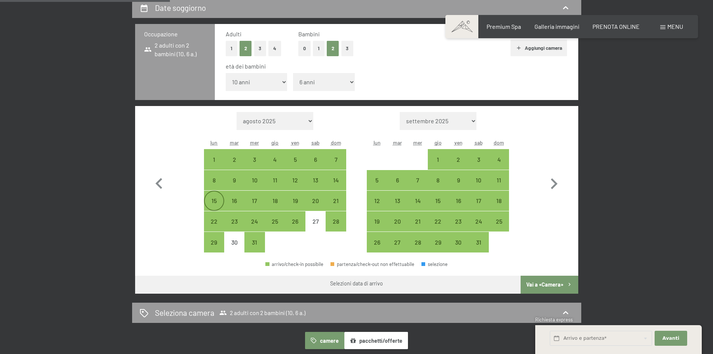
click at [210, 202] on div "15" at bounding box center [214, 207] width 19 height 19
select select "[DATE]"
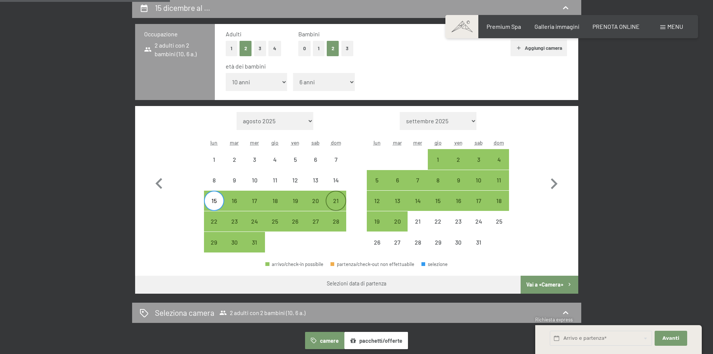
click at [337, 202] on div "21" at bounding box center [335, 207] width 19 height 19
select select "[DATE]"
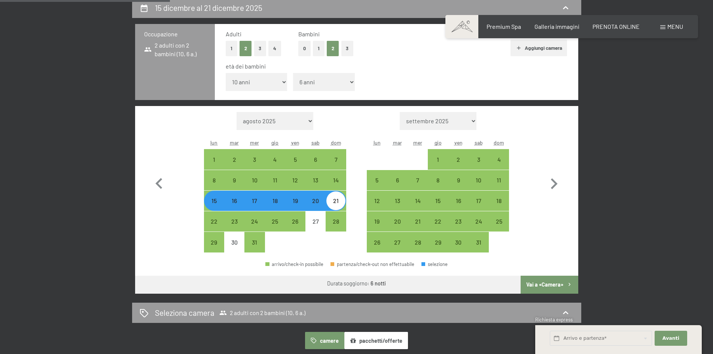
click at [539, 279] on button "Vai a «Camera»" at bounding box center [549, 285] width 57 height 18
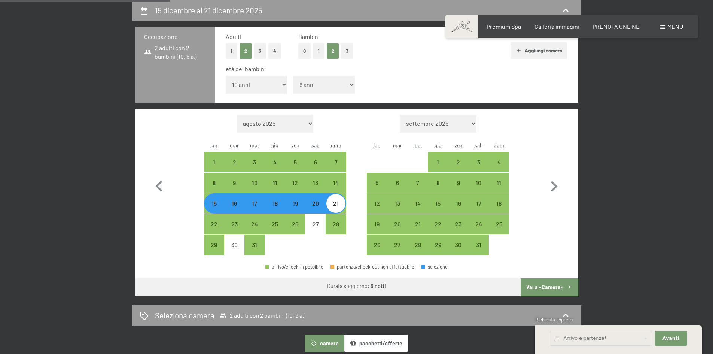
select select "[DATE]"
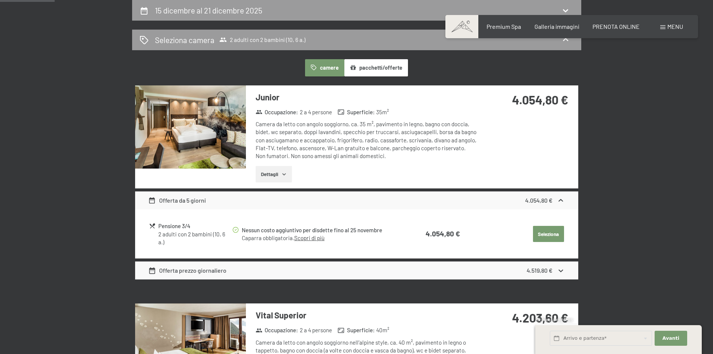
scroll to position [72, 0]
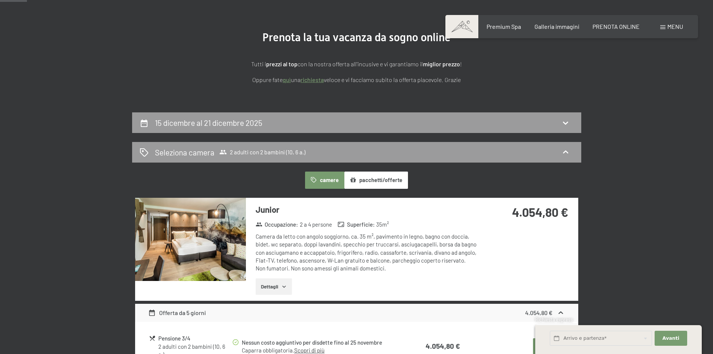
click at [362, 185] on button "pacchetti/offerte" at bounding box center [376, 179] width 64 height 17
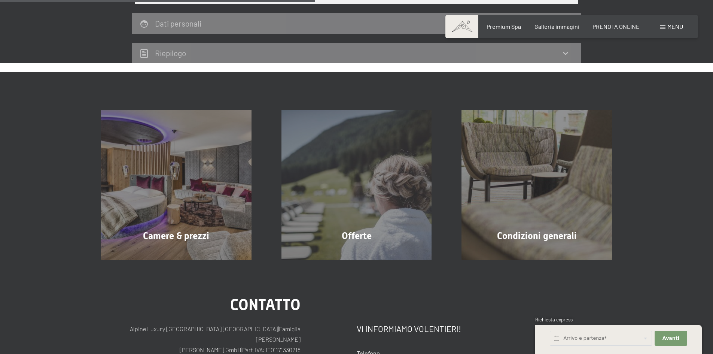
scroll to position [147, 0]
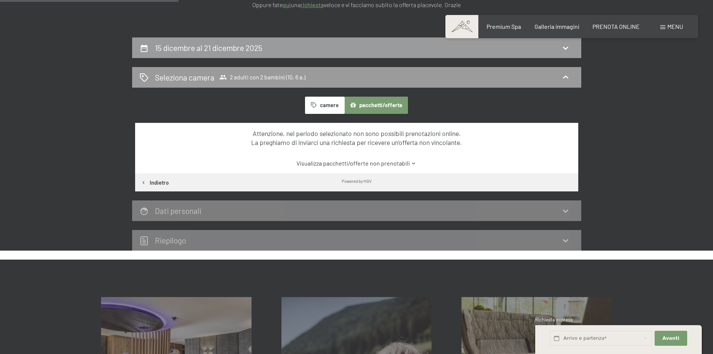
click at [565, 212] on icon at bounding box center [565, 211] width 5 height 3
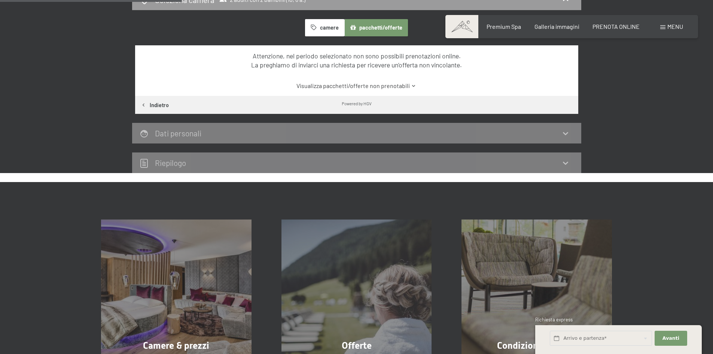
scroll to position [112, 0]
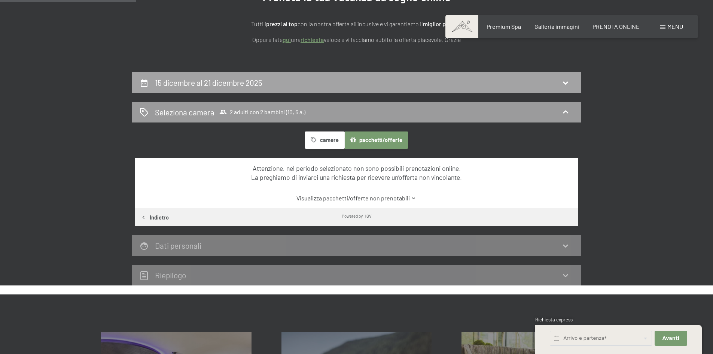
click at [235, 79] on h2 "15 dicembre al 21 dicembre 2025" at bounding box center [208, 82] width 107 height 9
select select "10"
select select "6"
select select "[DATE]"
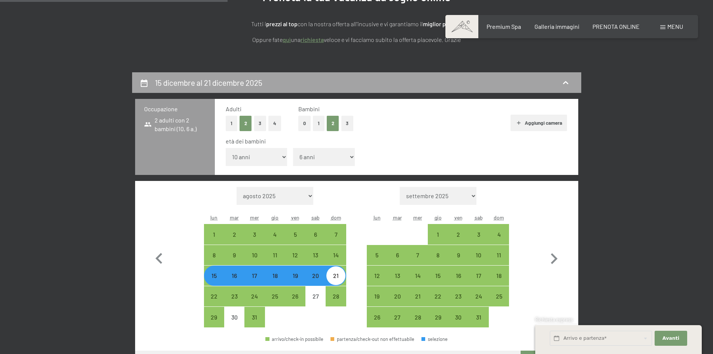
scroll to position [185, 0]
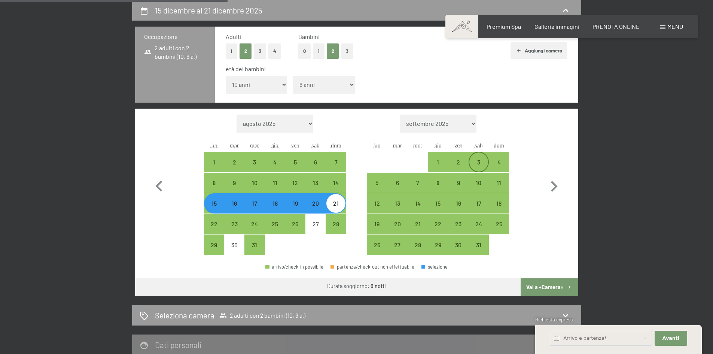
click at [478, 161] on div "3" at bounding box center [478, 168] width 19 height 19
select select "[DATE]"
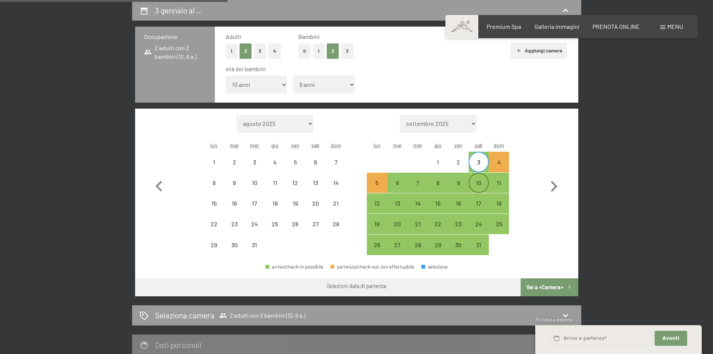
click at [483, 186] on div "10" at bounding box center [478, 189] width 19 height 19
select select "[DATE]"
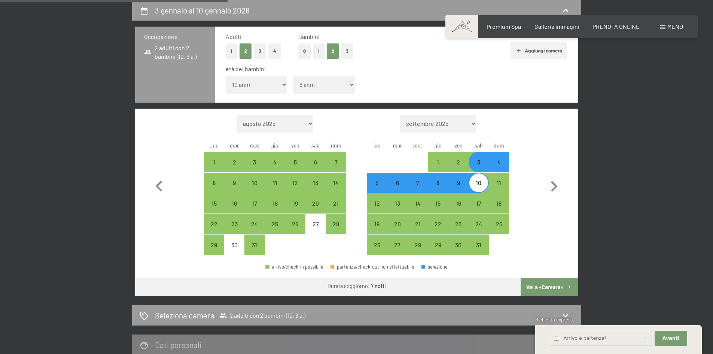
click at [557, 290] on button "Vai a «Camera»" at bounding box center [549, 287] width 57 height 18
select select "[DATE]"
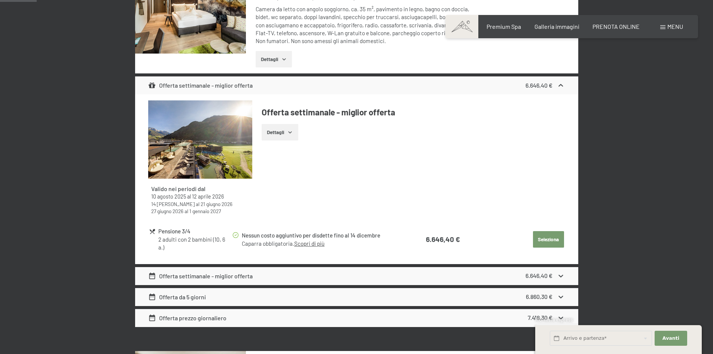
scroll to position [0, 0]
